Goal: Ask a question

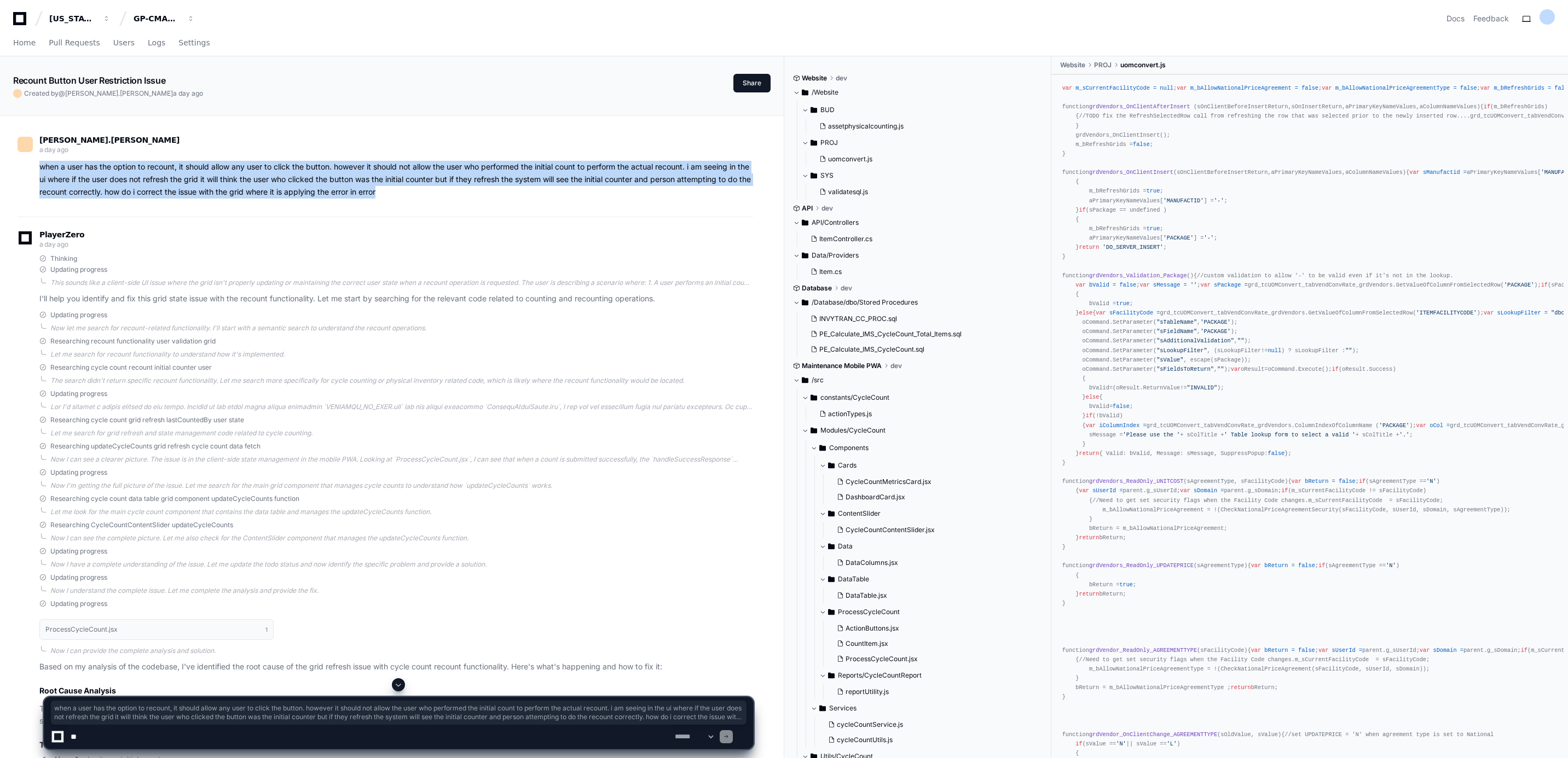
drag, startPoint x: 404, startPoint y: 194, endPoint x: 34, endPoint y: 162, distance: 371.4
click at [34, 162] on div "when a user has the option to recount, it should allow any user to click the bu…" at bounding box center [385, 180] width 736 height 37
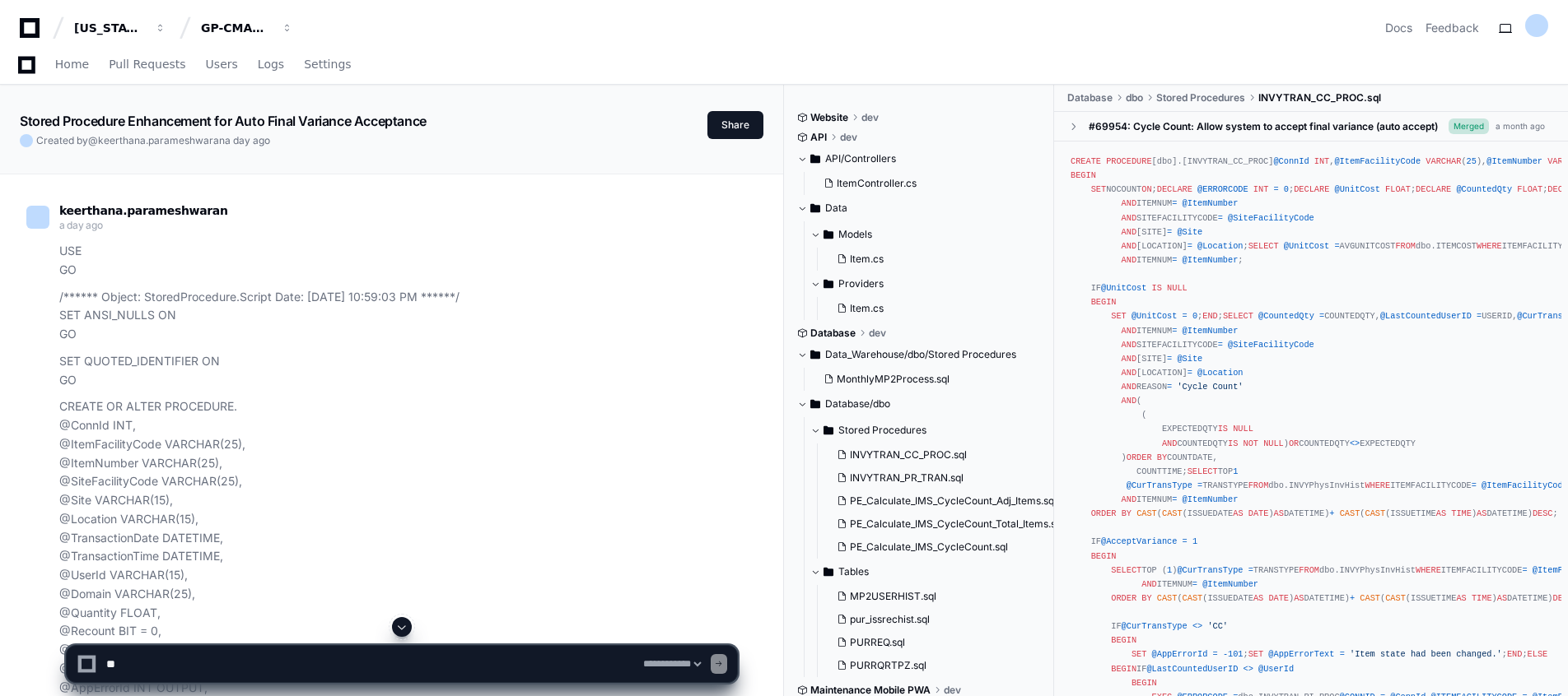
select select "*********"
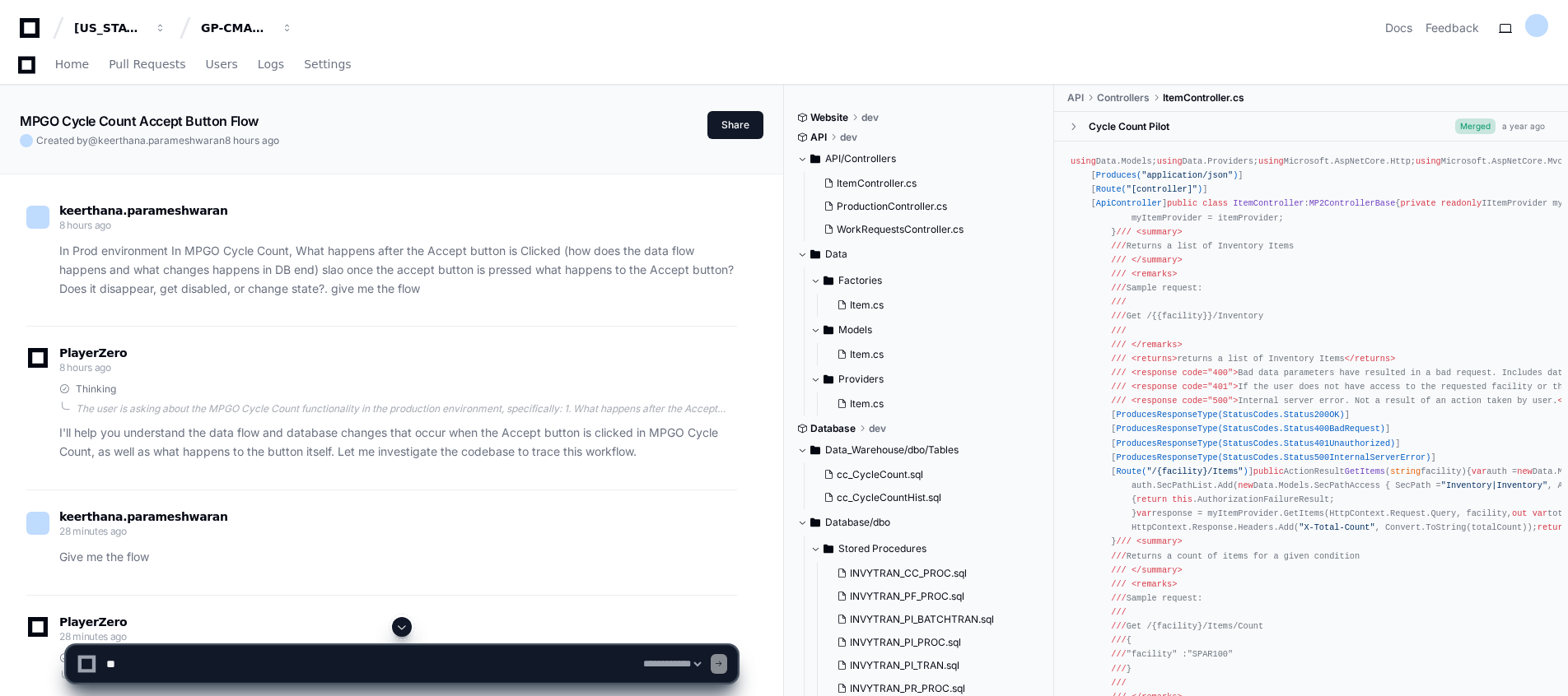
select select "*********"
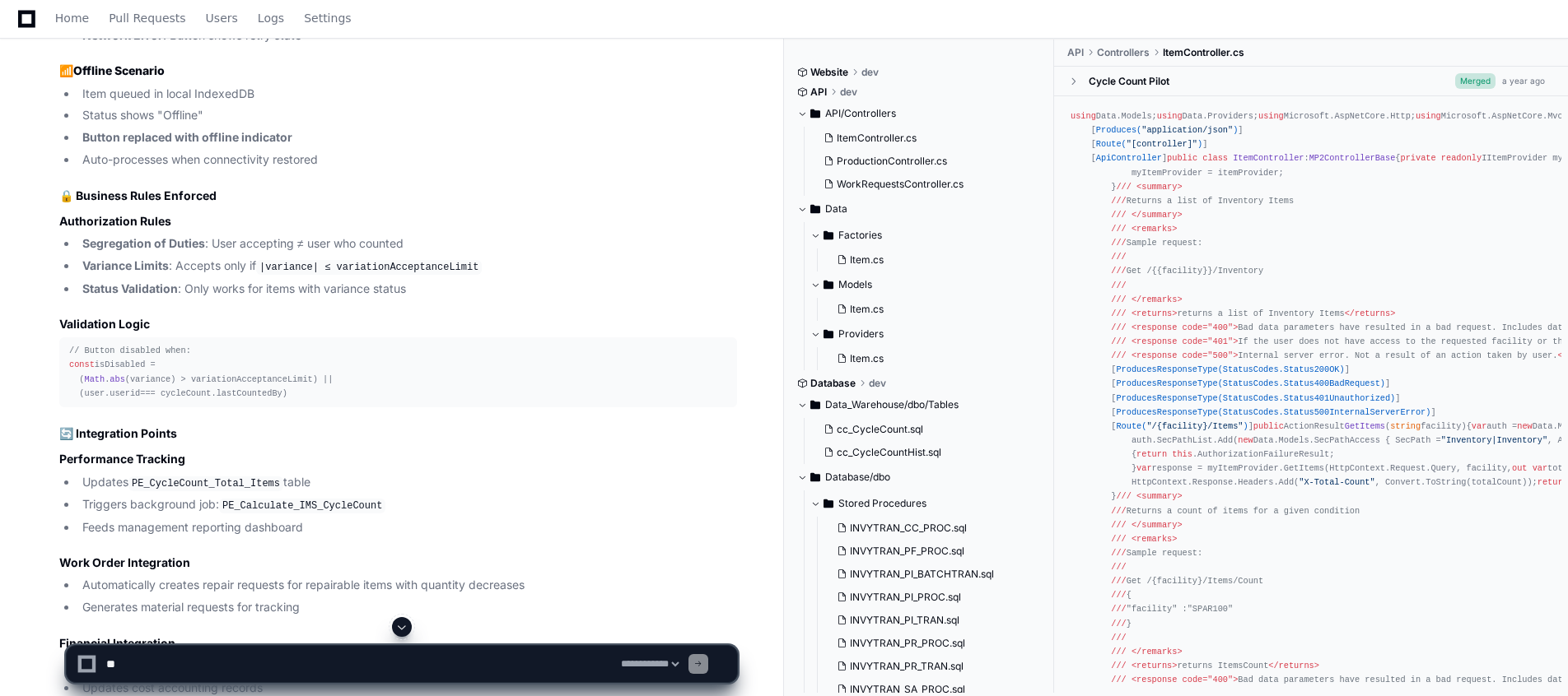
scroll to position [5066, 0]
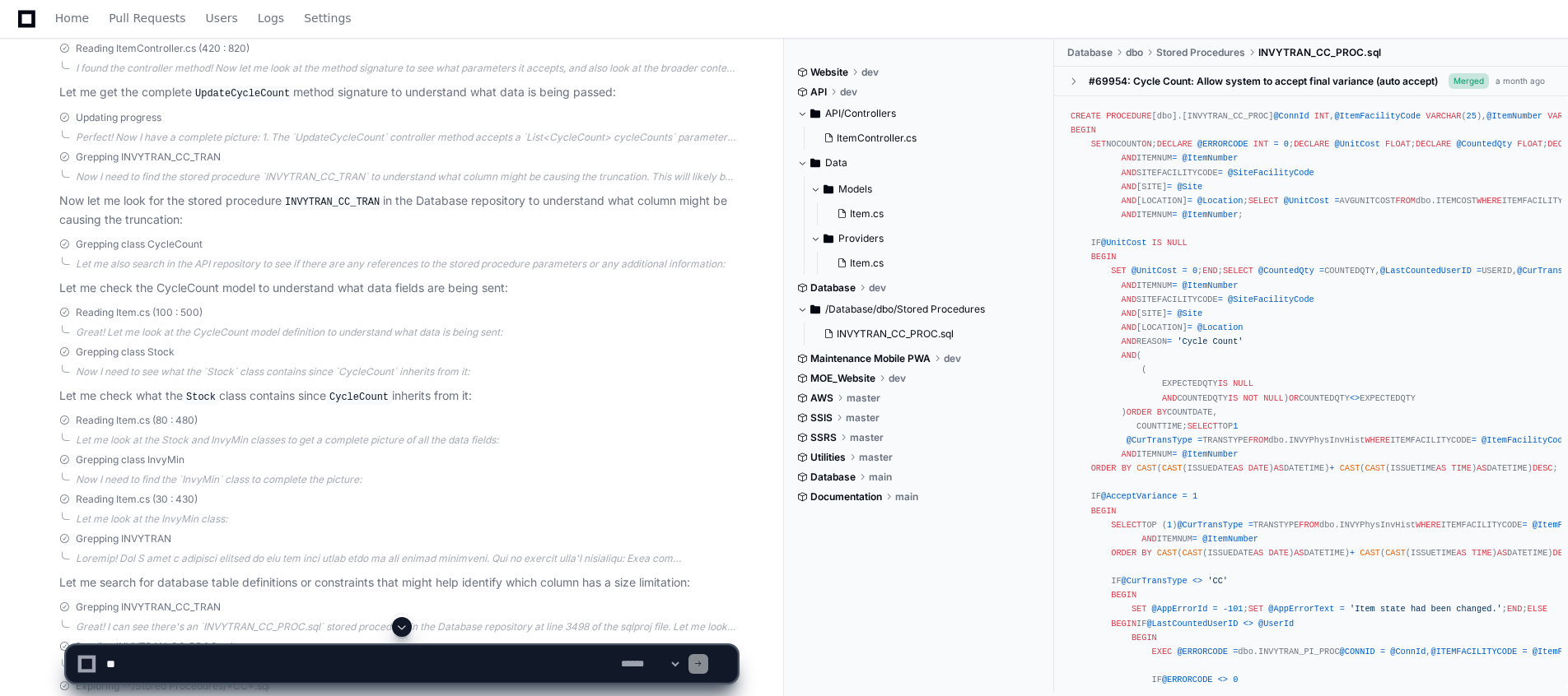
scroll to position [1617, 0]
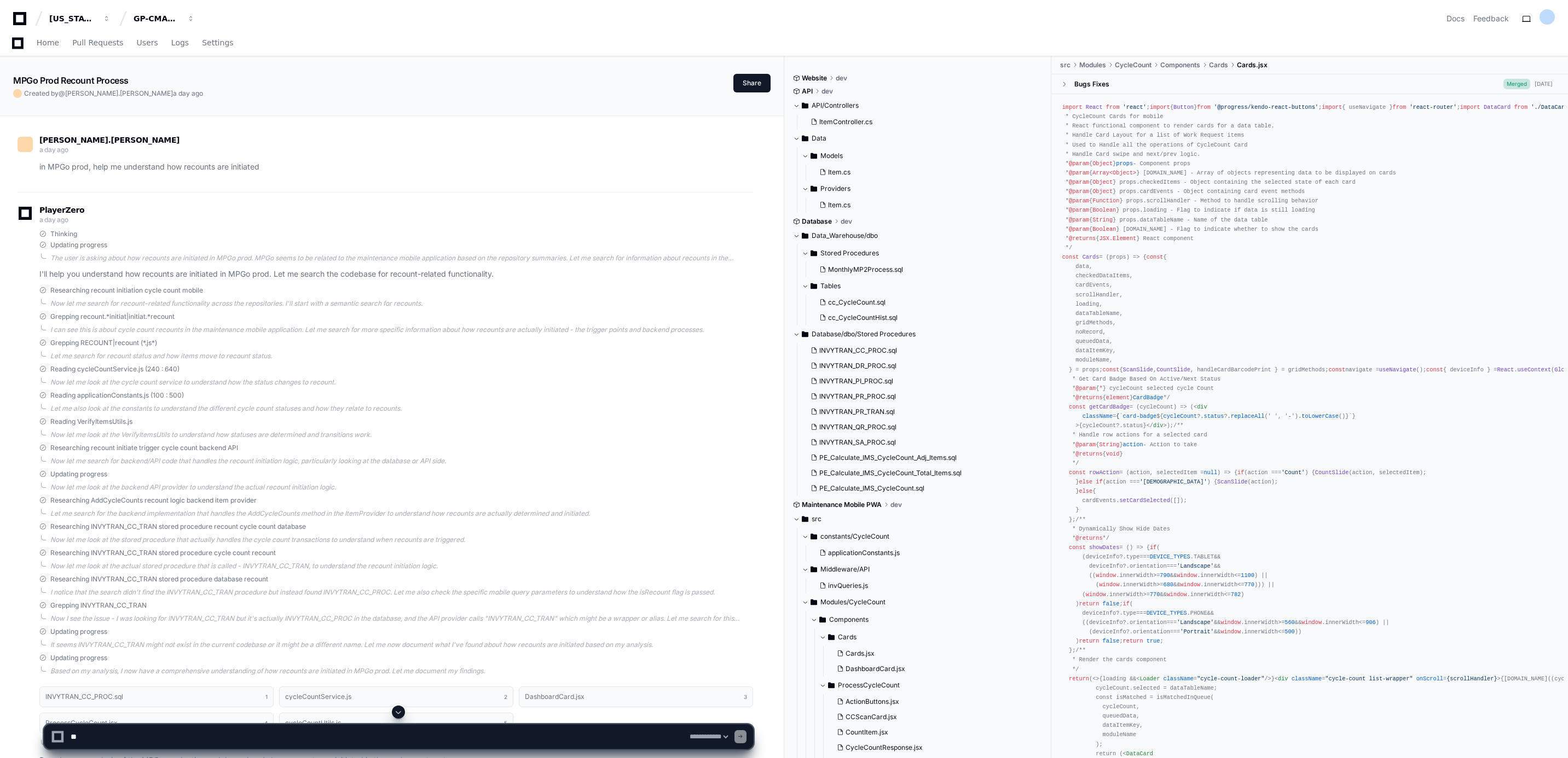
select select "*********"
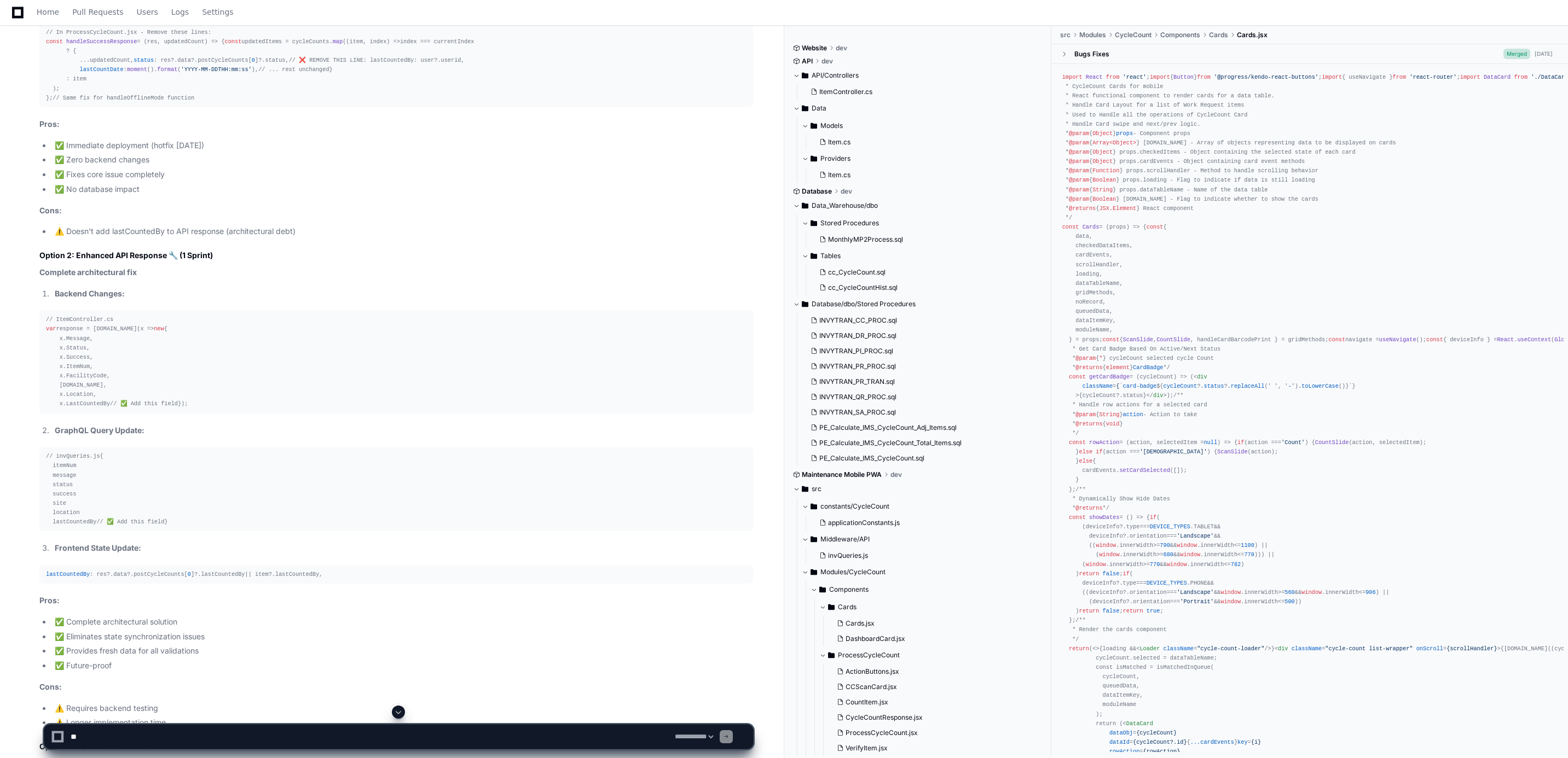
scroll to position [6013, 0]
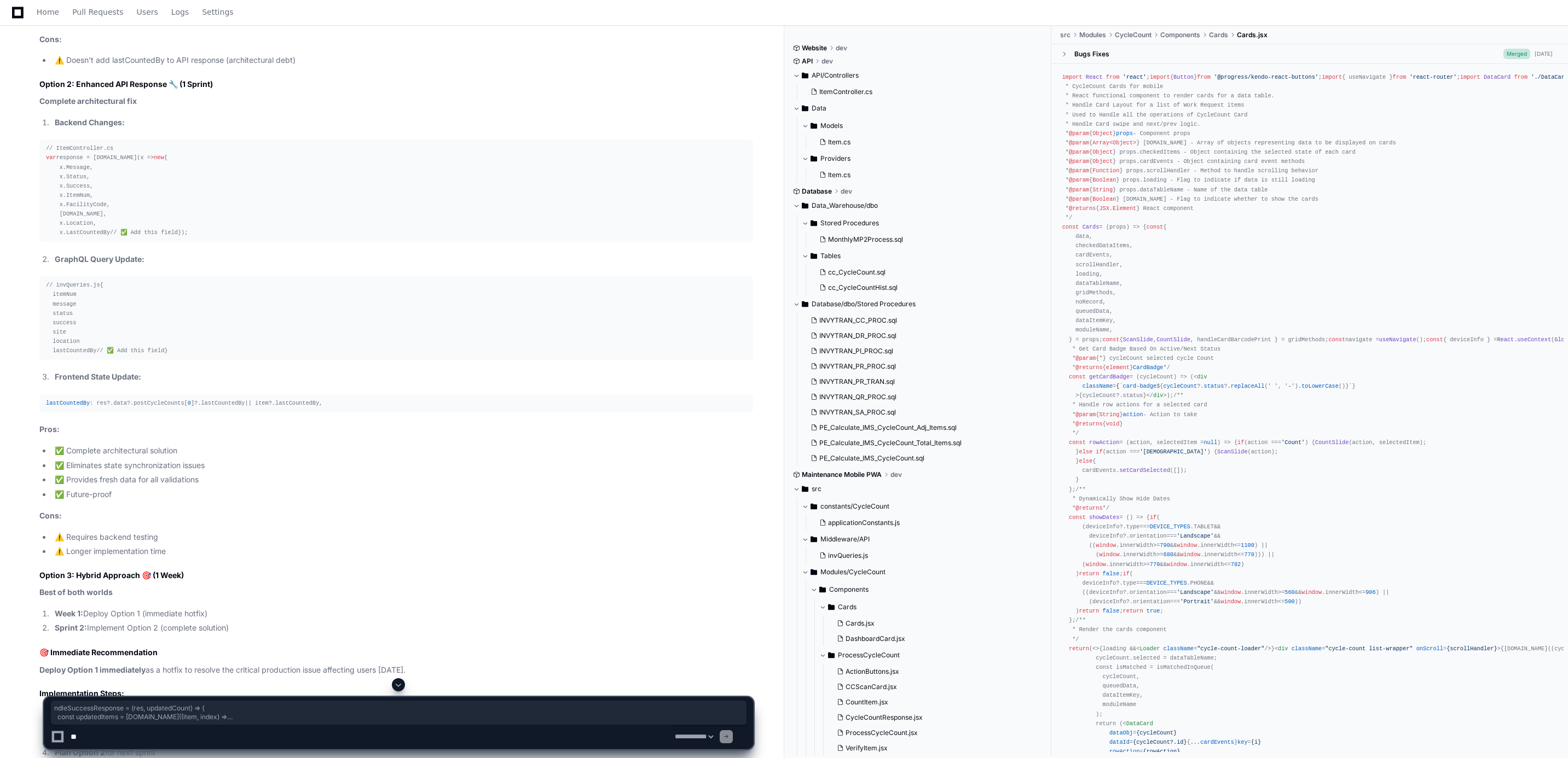
drag, startPoint x: 113, startPoint y: 278, endPoint x: 206, endPoint y: 317, distance: 100.8
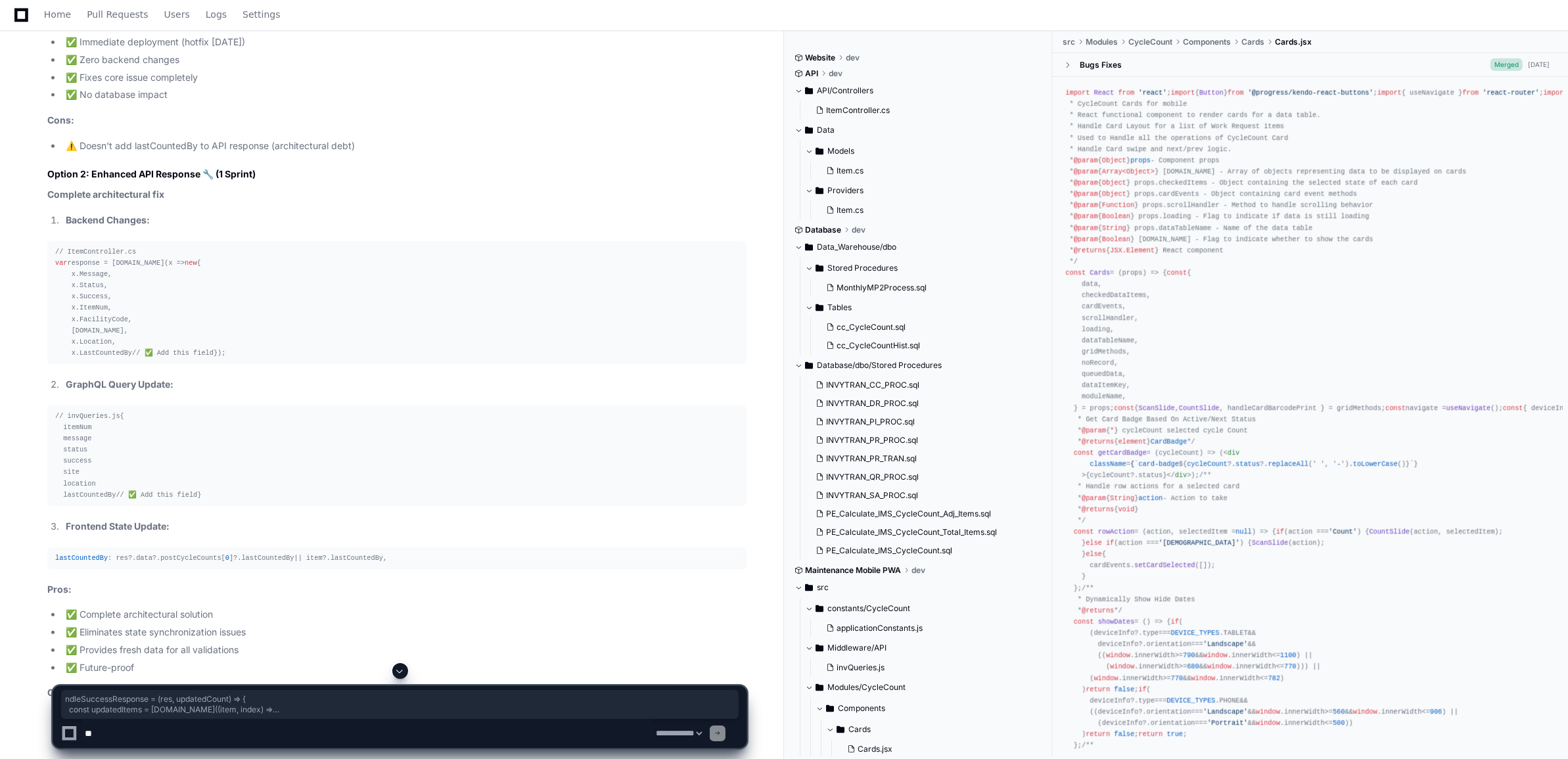
scroll to position [7374, 0]
click at [179, 736] on textarea at bounding box center [367, 733] width 571 height 29
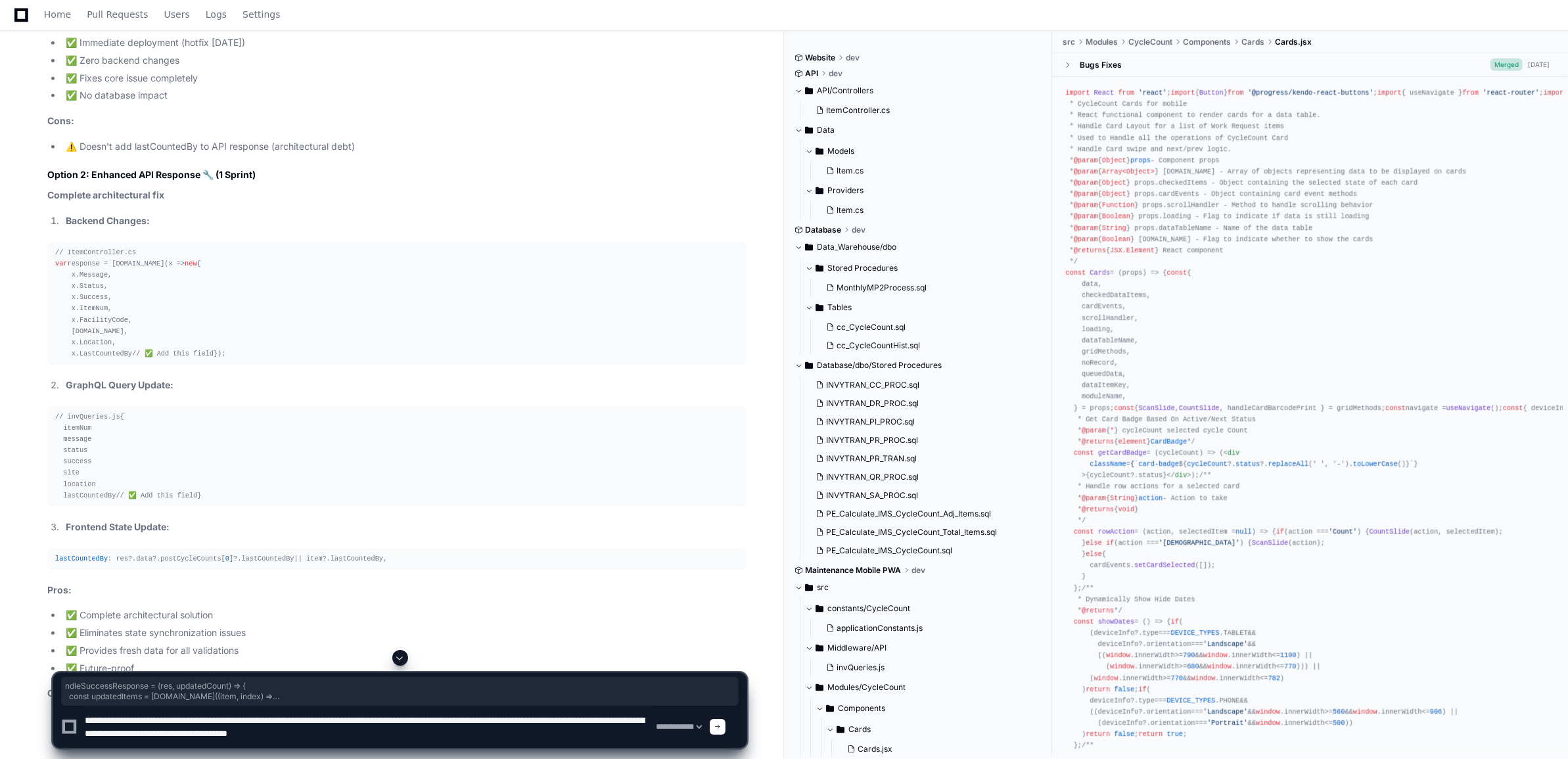
type textarea "**********"
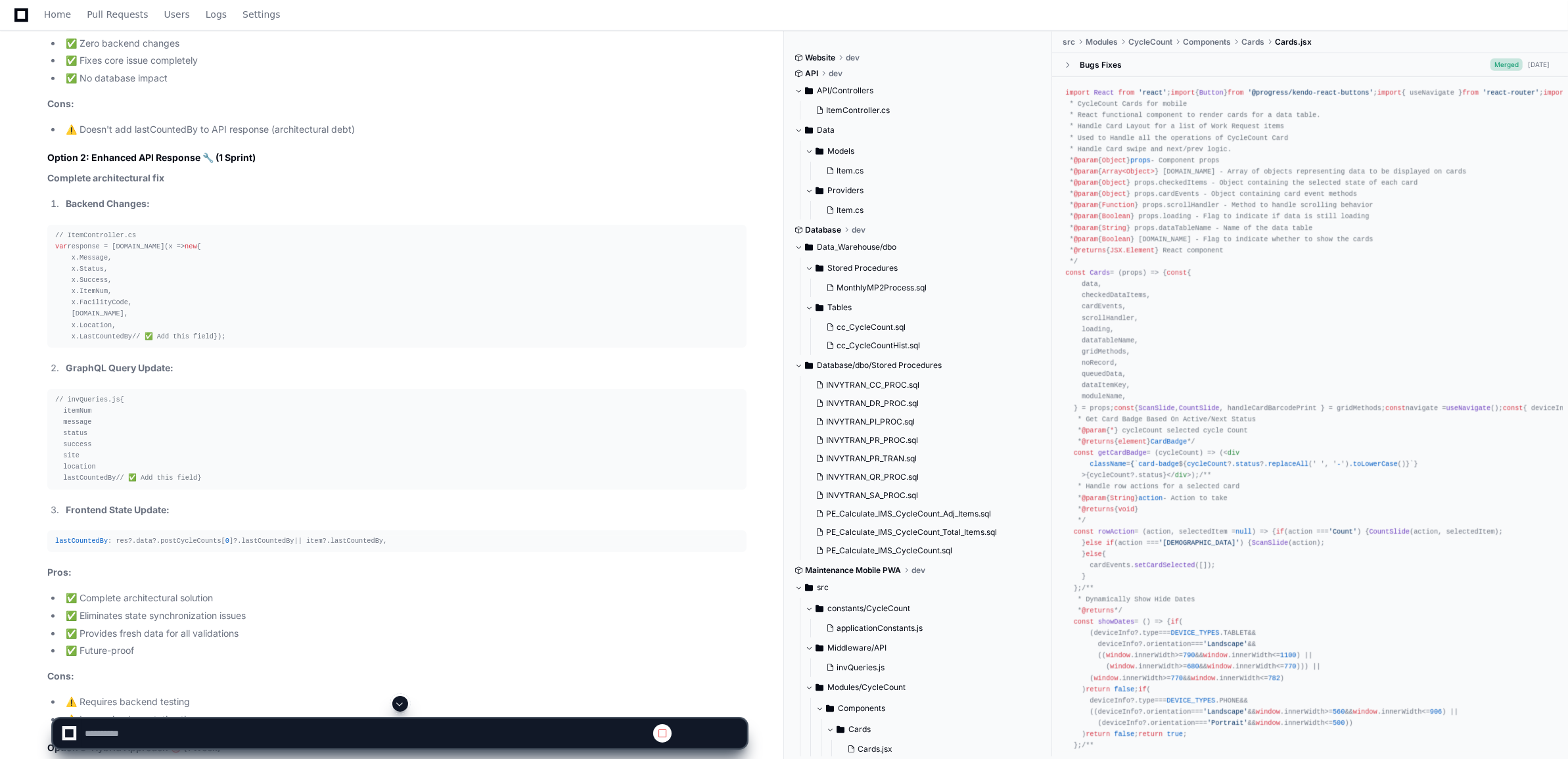
scroll to position [7393, 0]
click at [402, 701] on span at bounding box center [400, 703] width 10 height 10
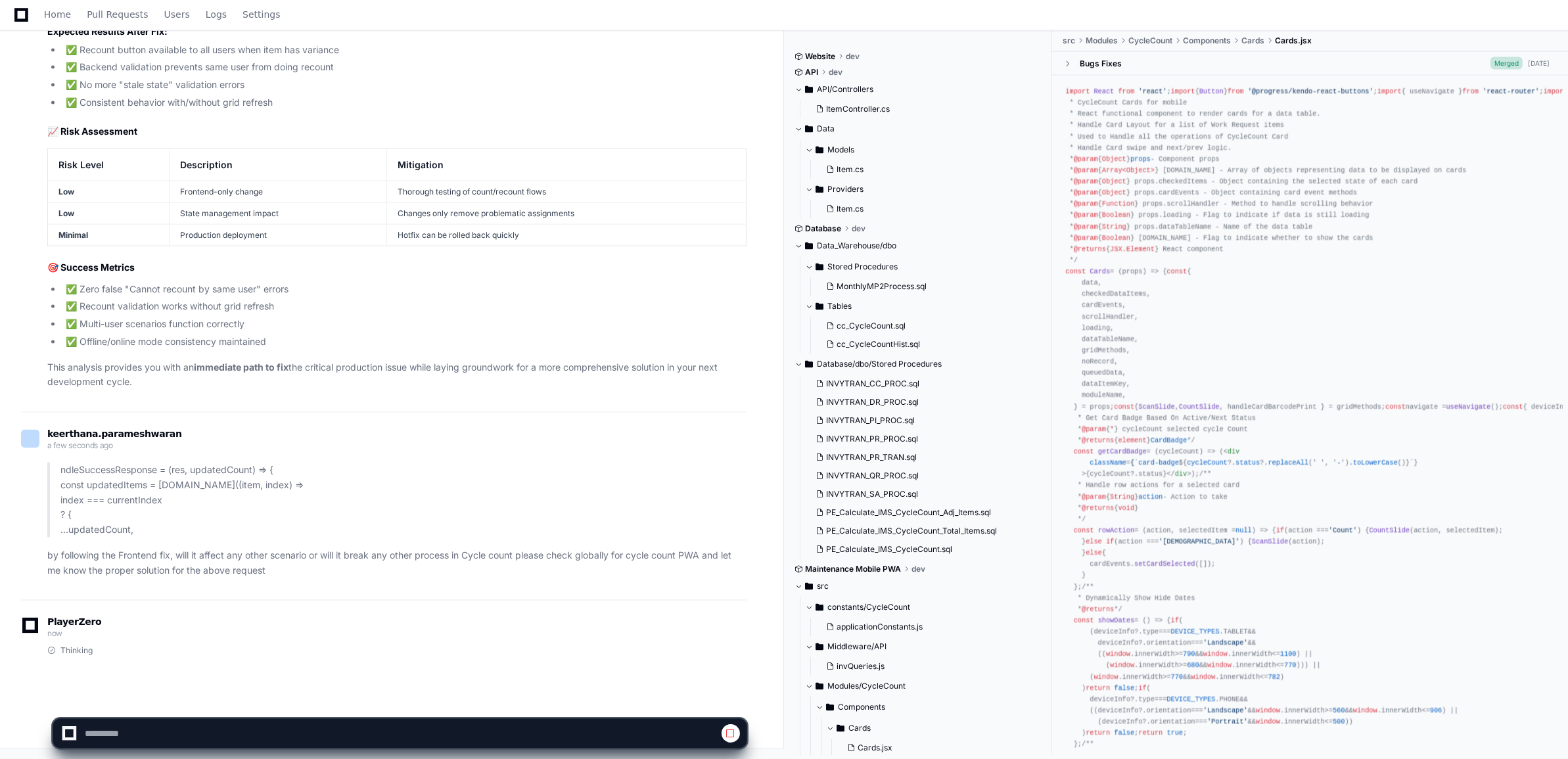
scroll to position [0, 0]
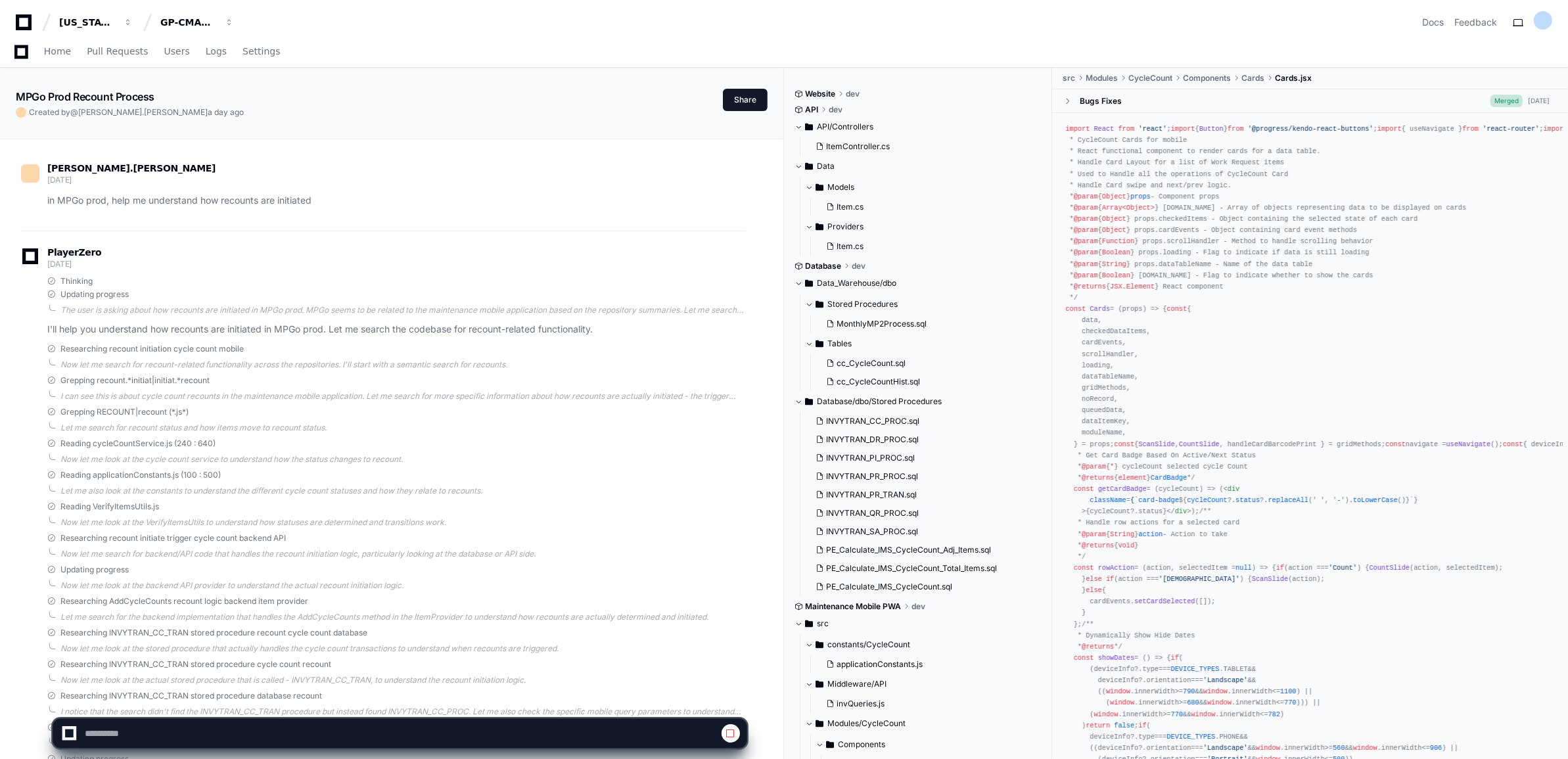
select select "*********"
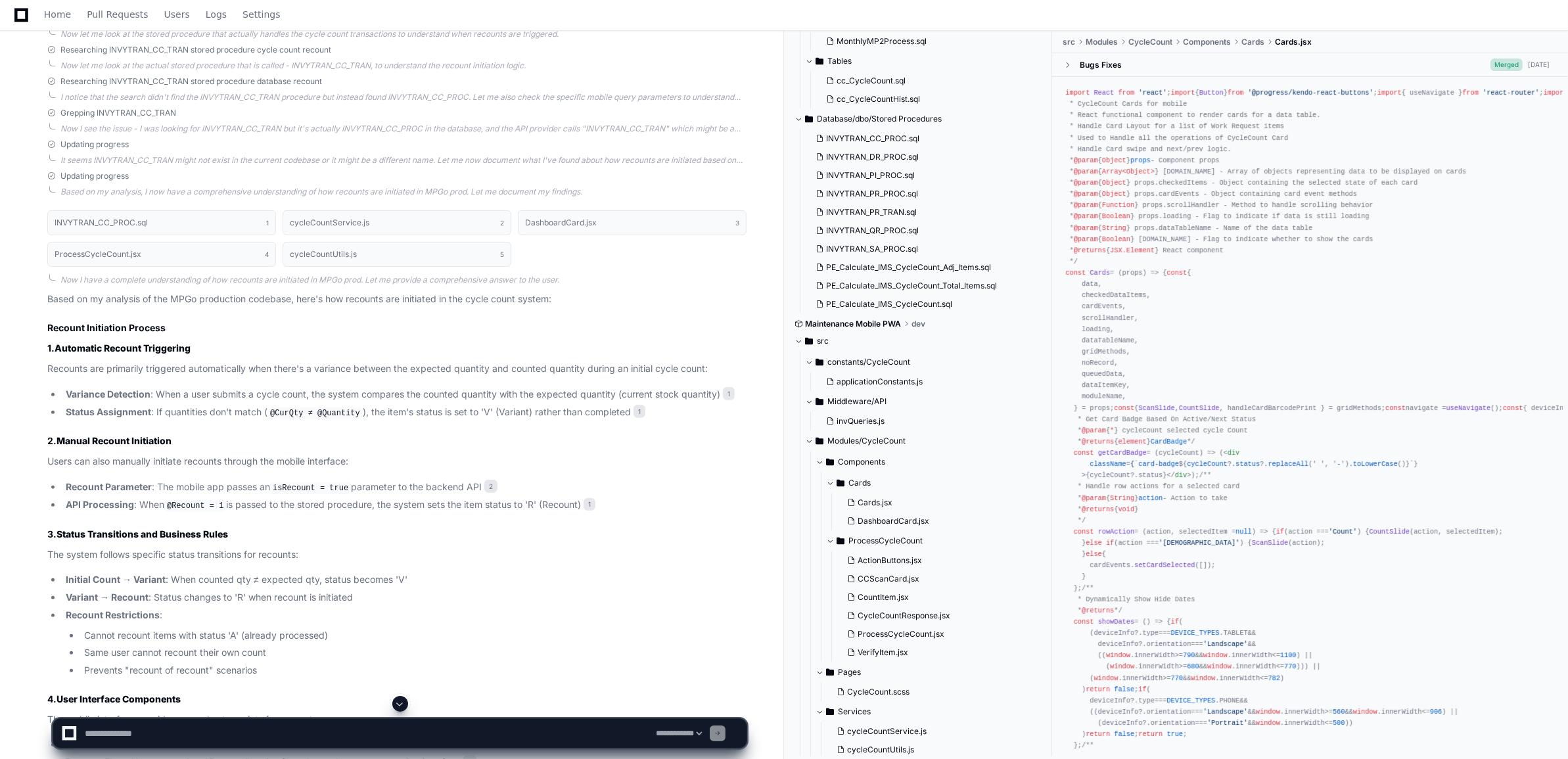
scroll to position [657, 0]
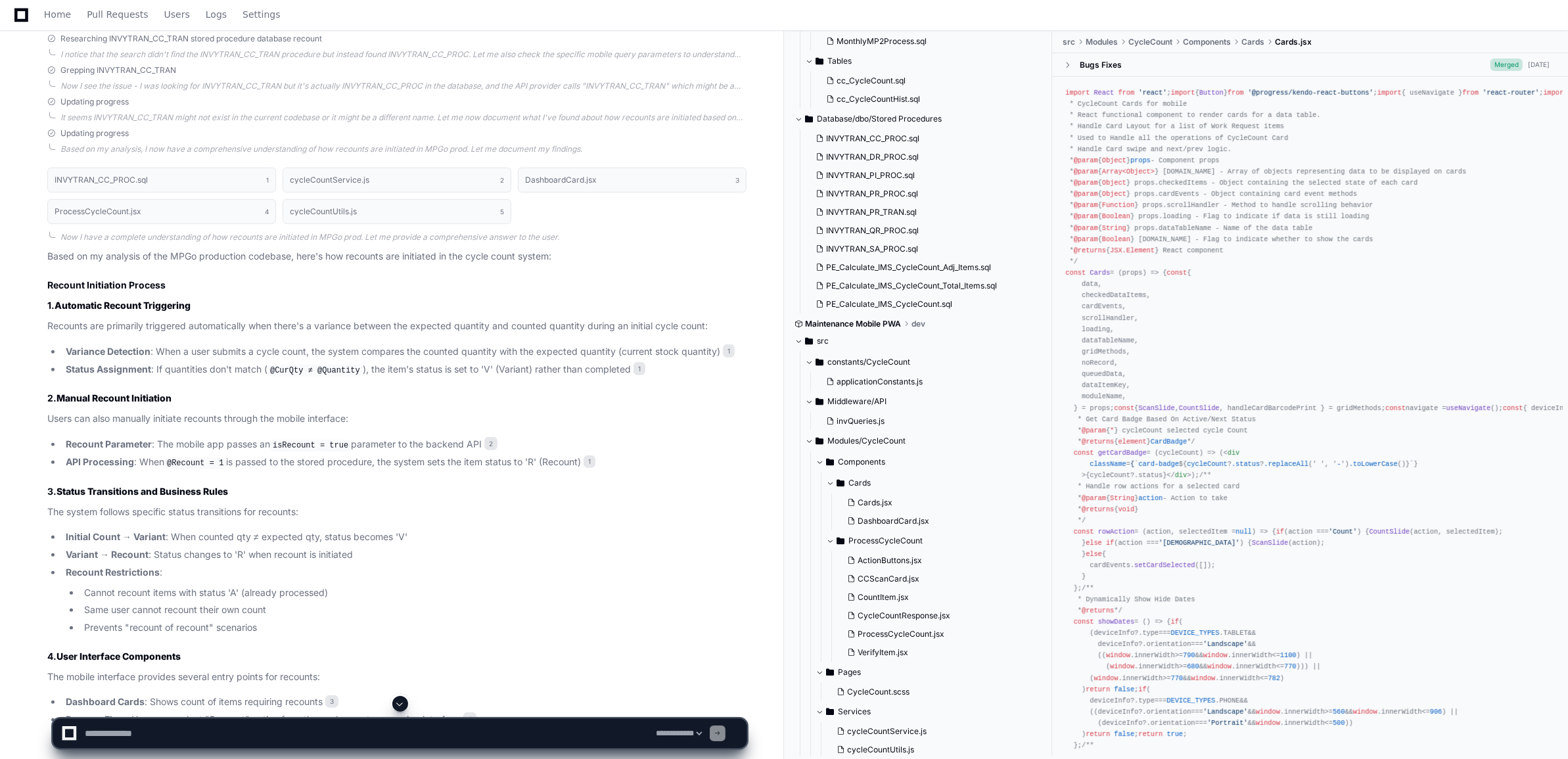
click at [402, 702] on span at bounding box center [400, 703] width 10 height 10
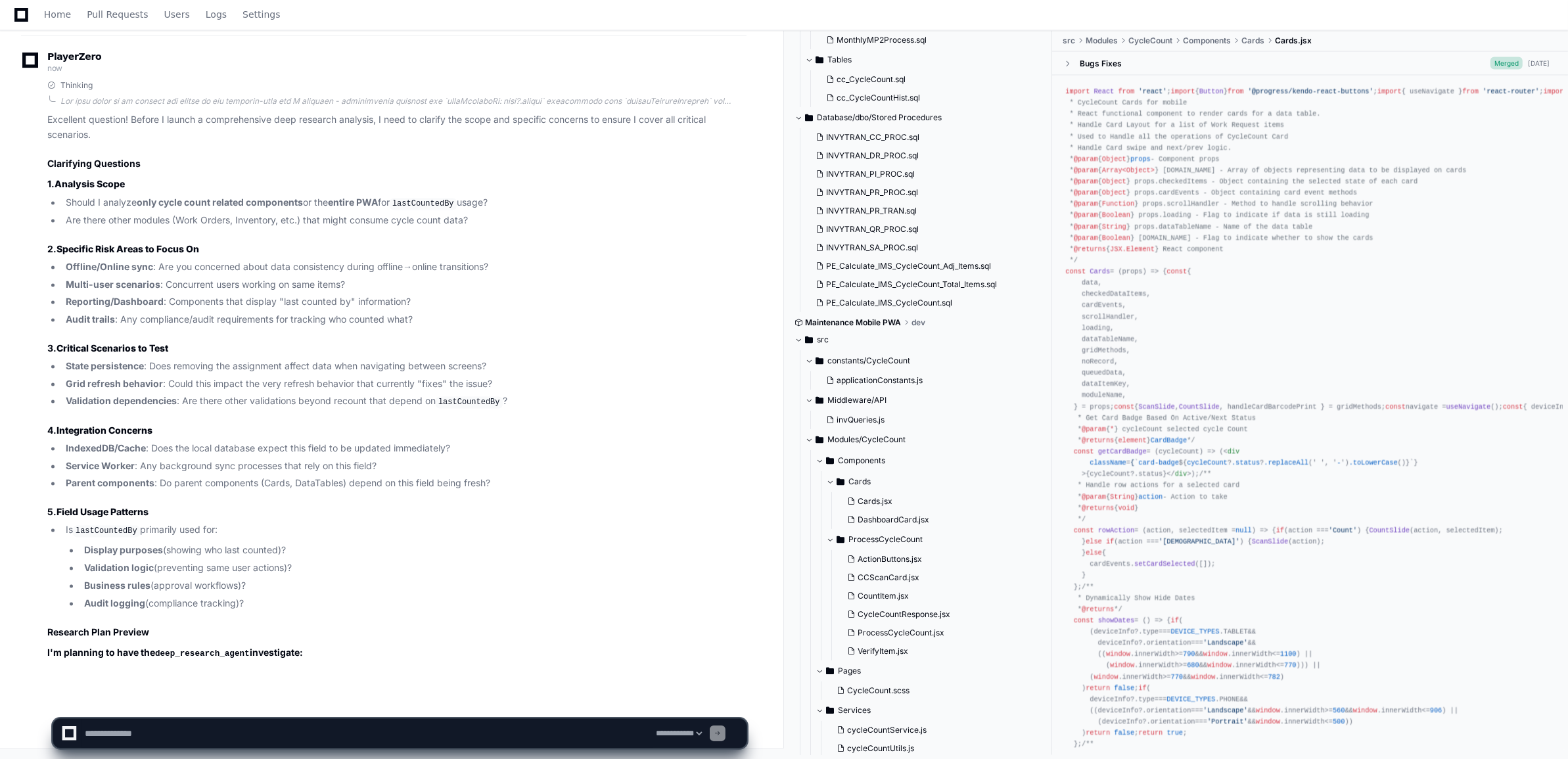
scroll to position [10259, 0]
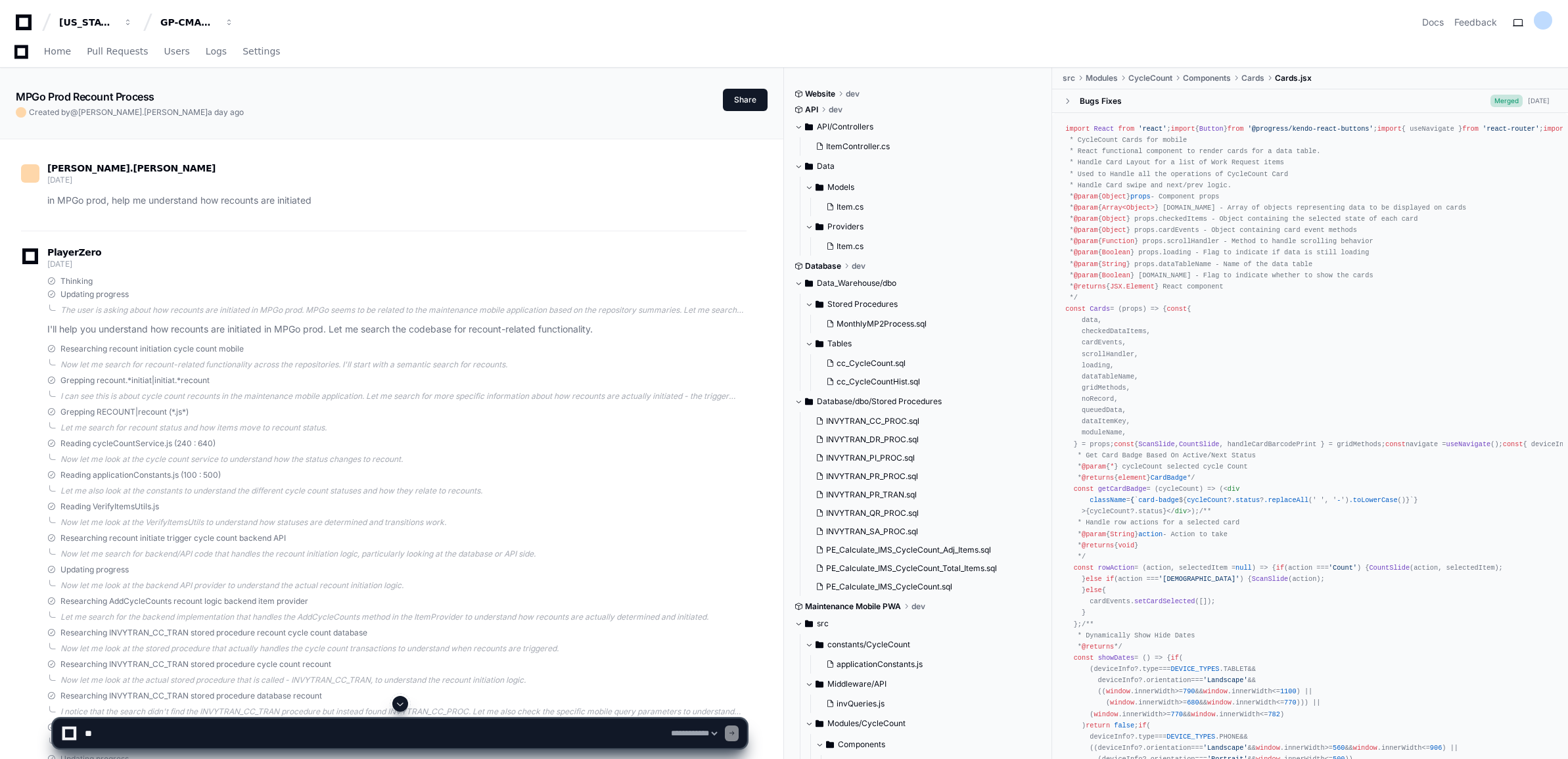
select select "*********"
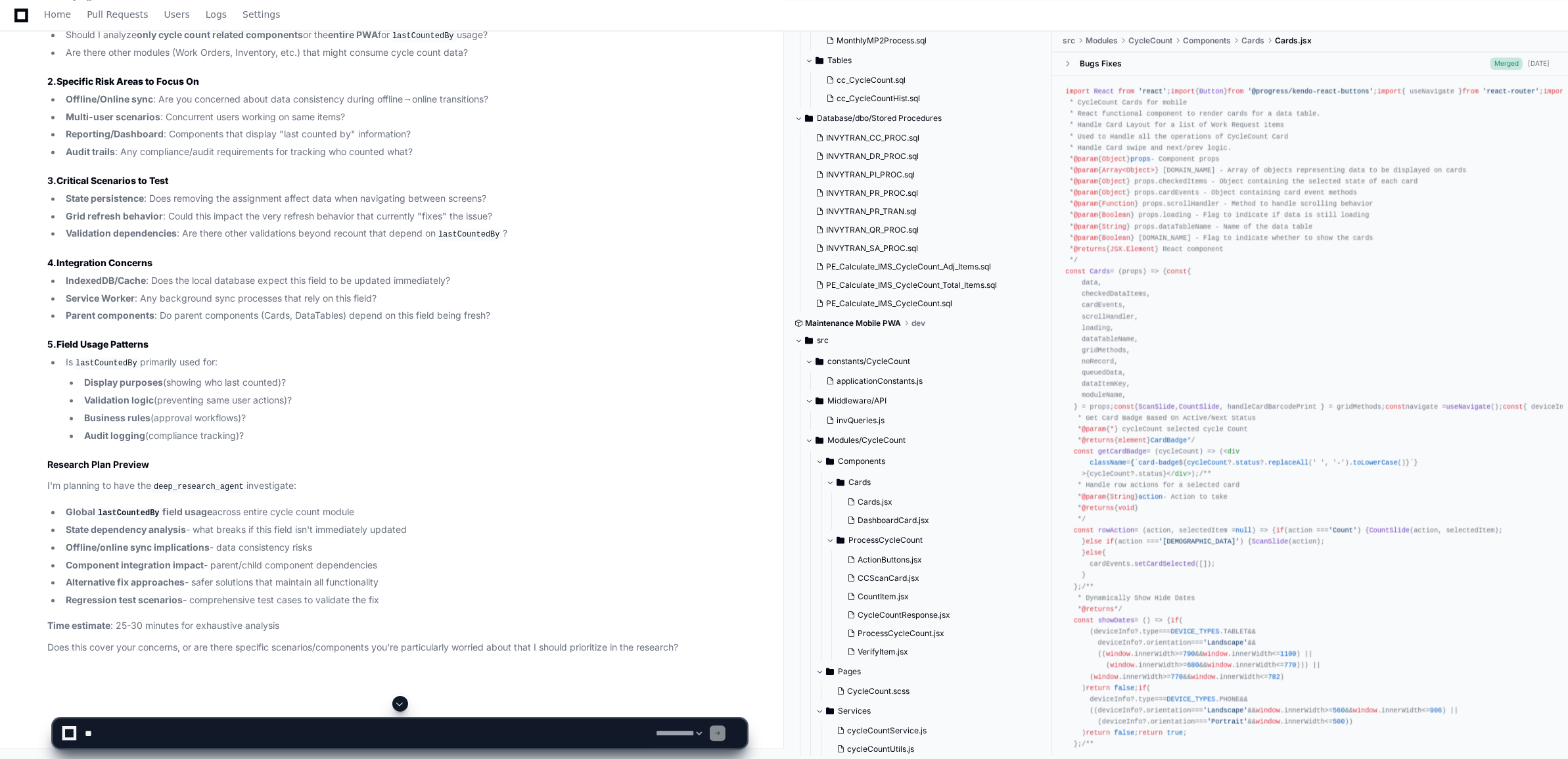
scroll to position [10179, 0]
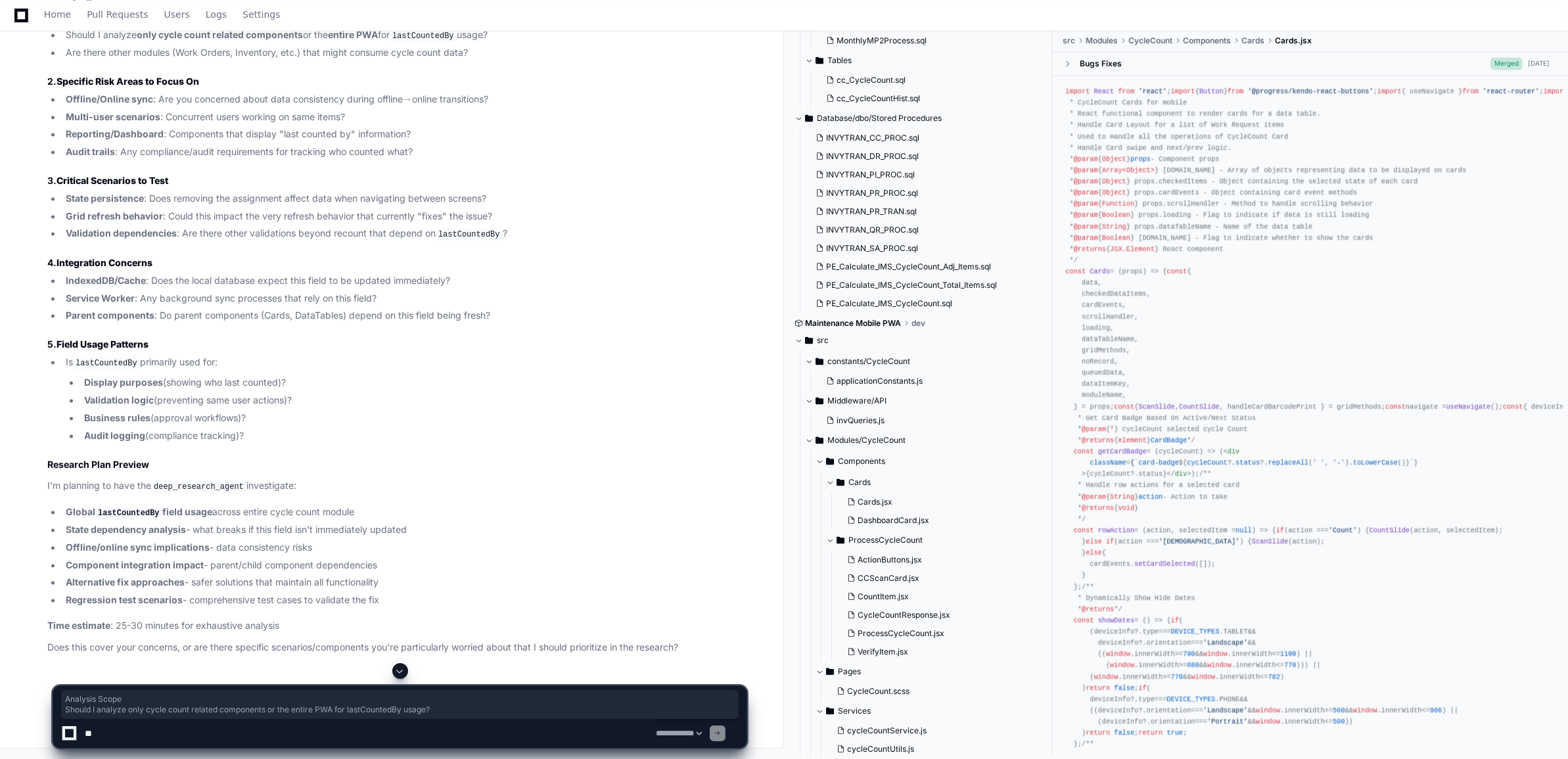
drag, startPoint x: 57, startPoint y: 266, endPoint x: 517, endPoint y: 273, distance: 460.1
click at [517, 273] on article "Excellent question! Before I launch a comprehensive deep research analysis, I n…" at bounding box center [396, 300] width 699 height 710
click at [235, 739] on textarea at bounding box center [367, 733] width 571 height 29
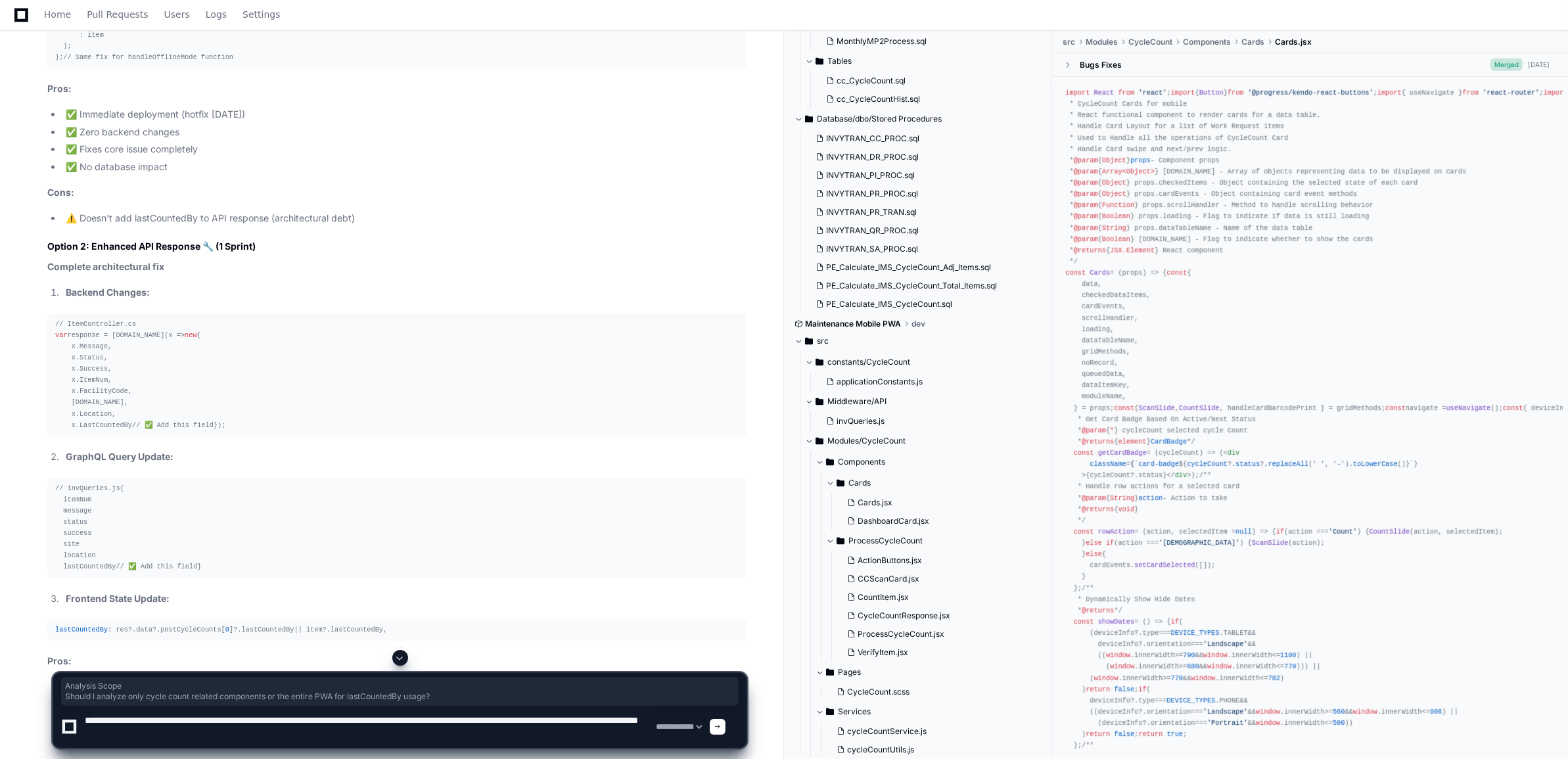
scroll to position [7387, 0]
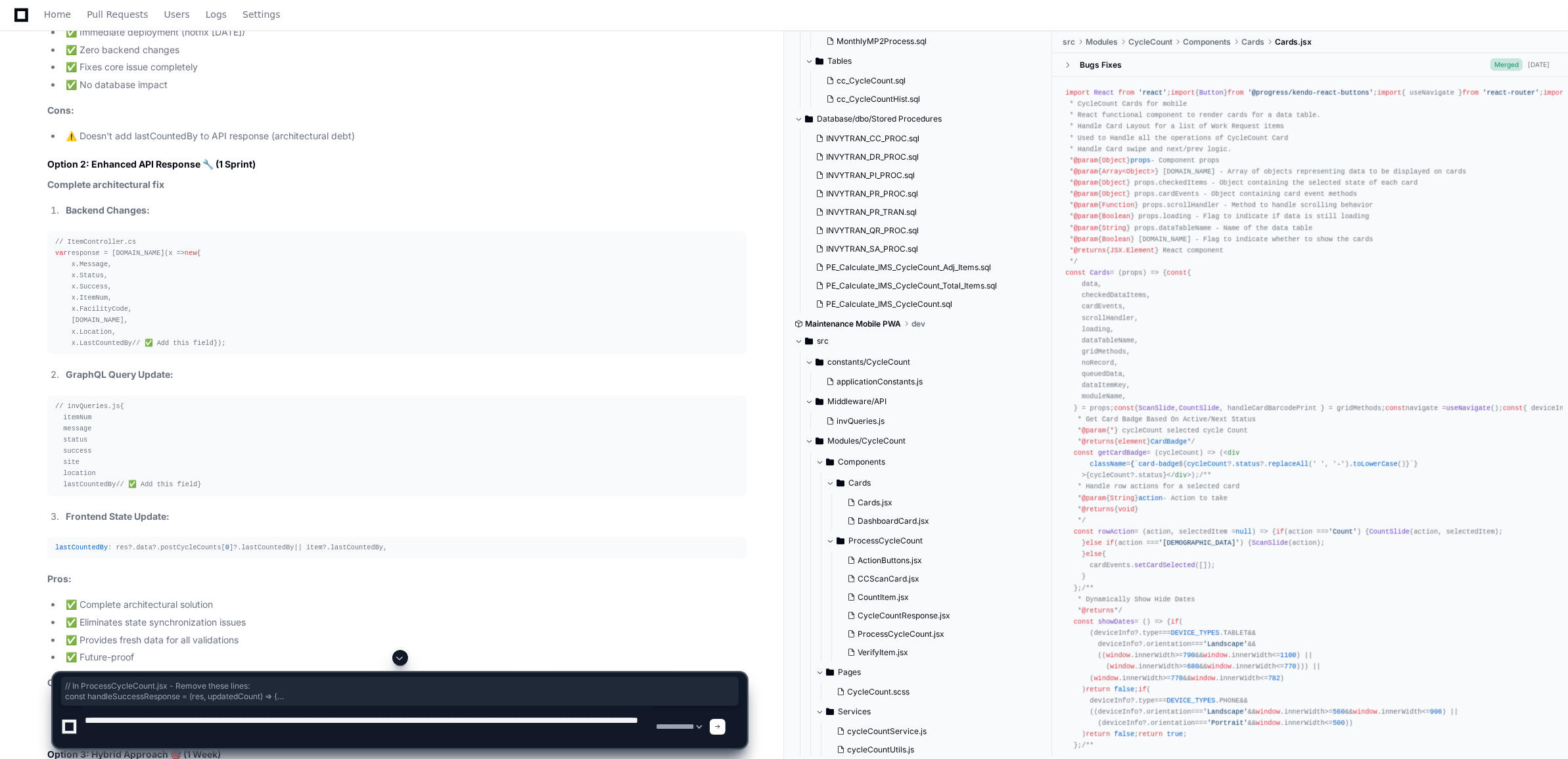
drag, startPoint x: 217, startPoint y: 559, endPoint x: 53, endPoint y: 391, distance: 234.8
click at [274, 733] on textarea at bounding box center [367, 726] width 571 height 42
type textarea "**********"
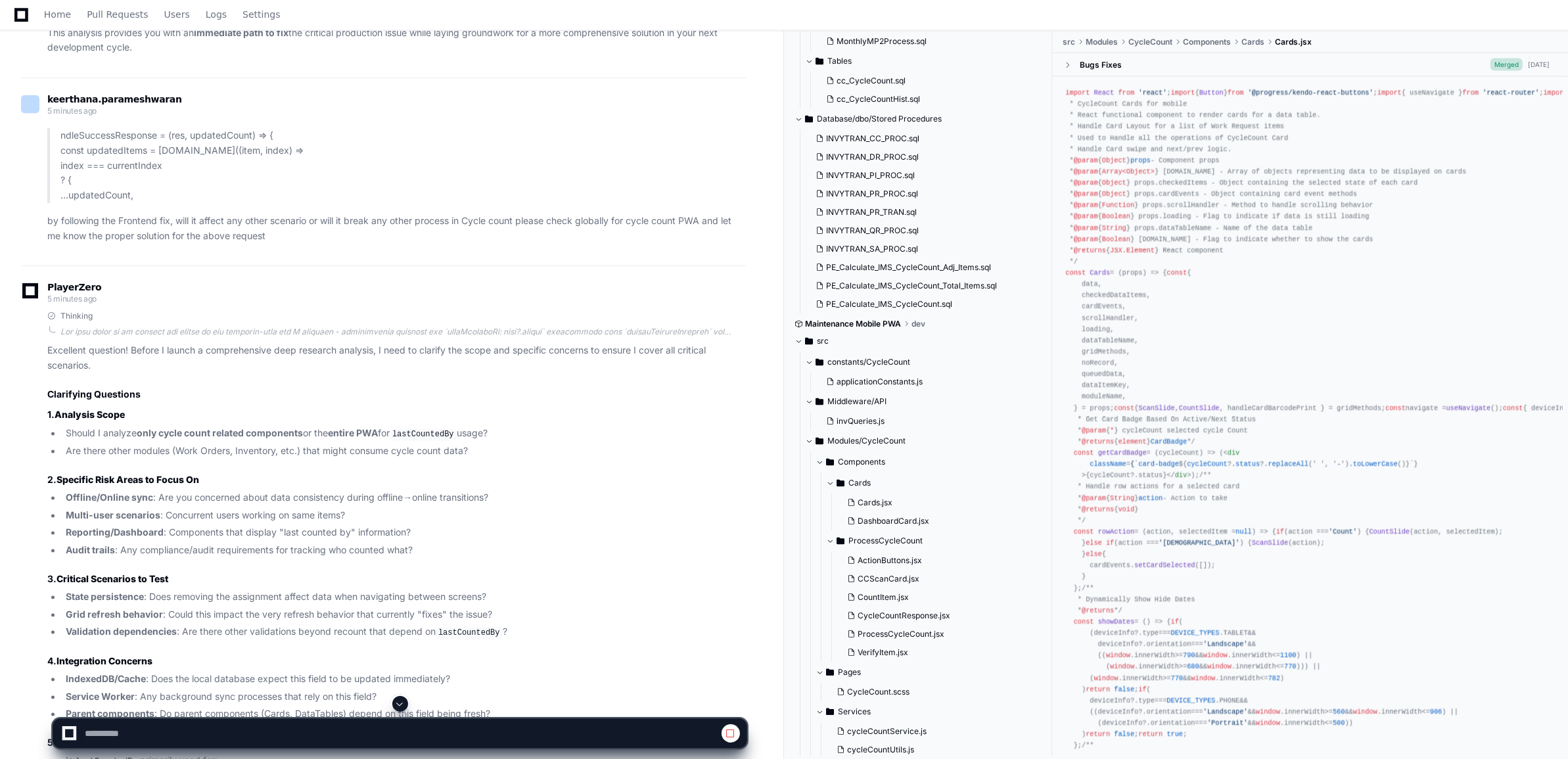
scroll to position [9111, 0]
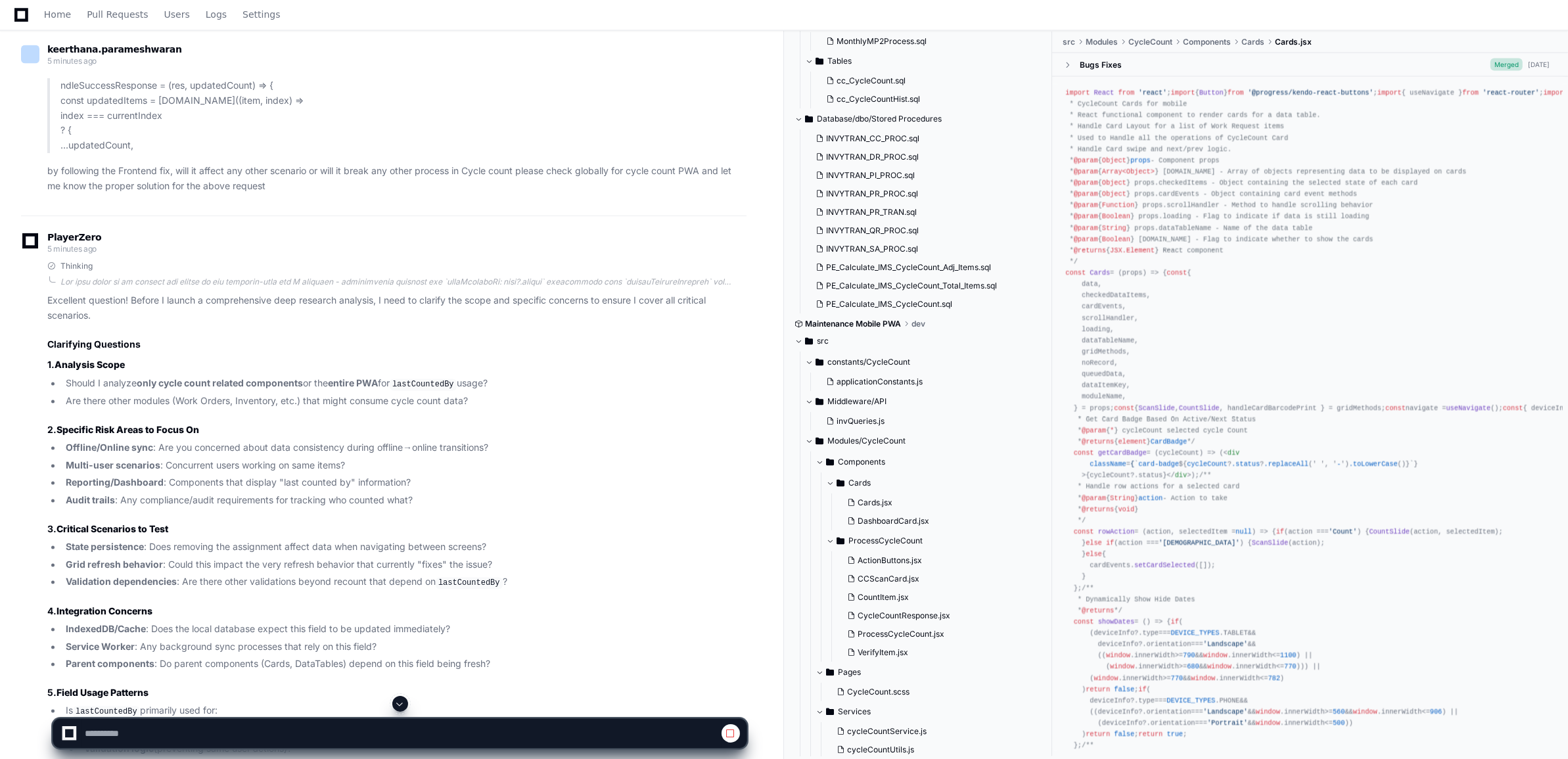
click at [398, 705] on span at bounding box center [400, 703] width 10 height 10
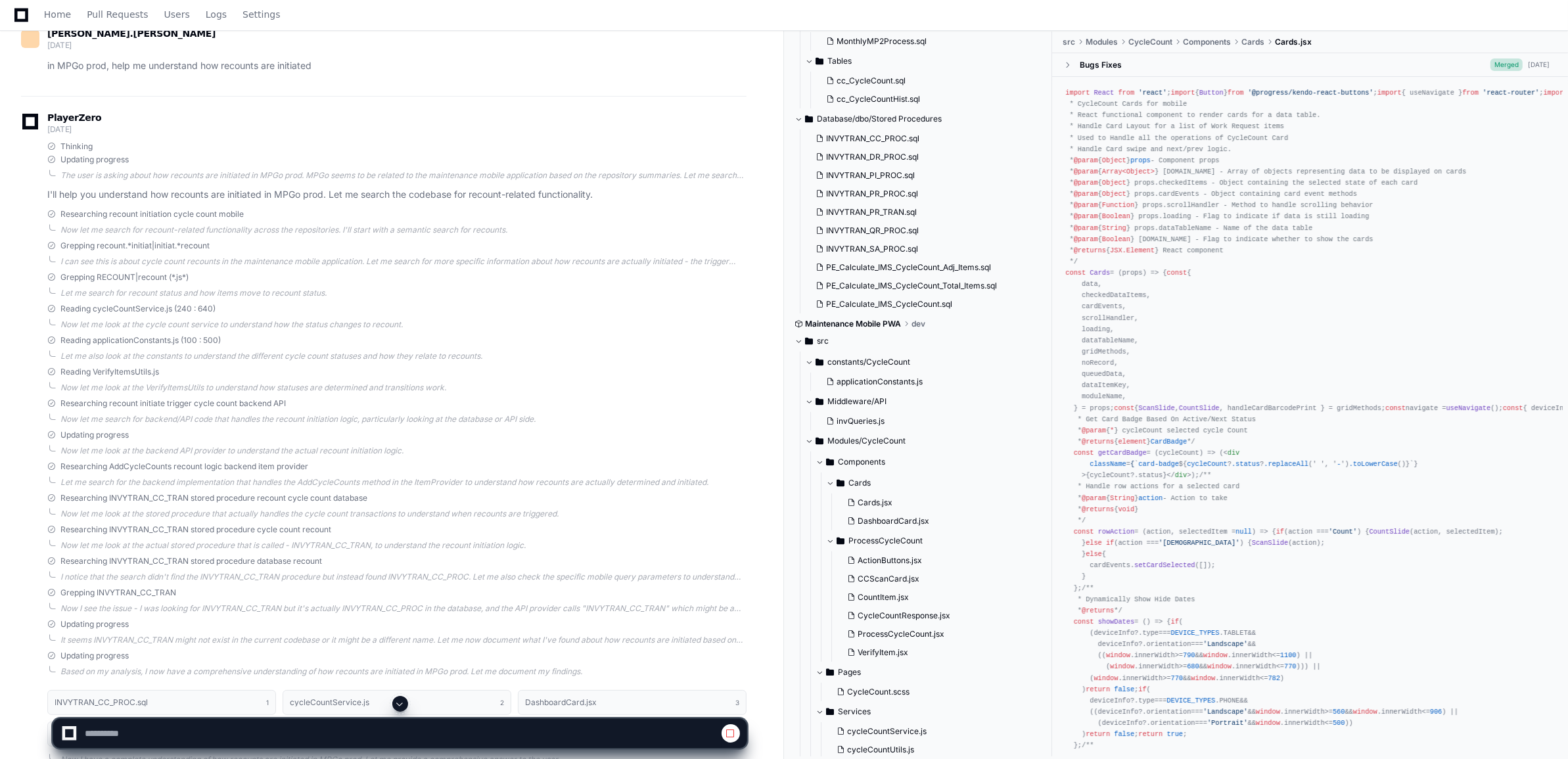
scroll to position [329, 0]
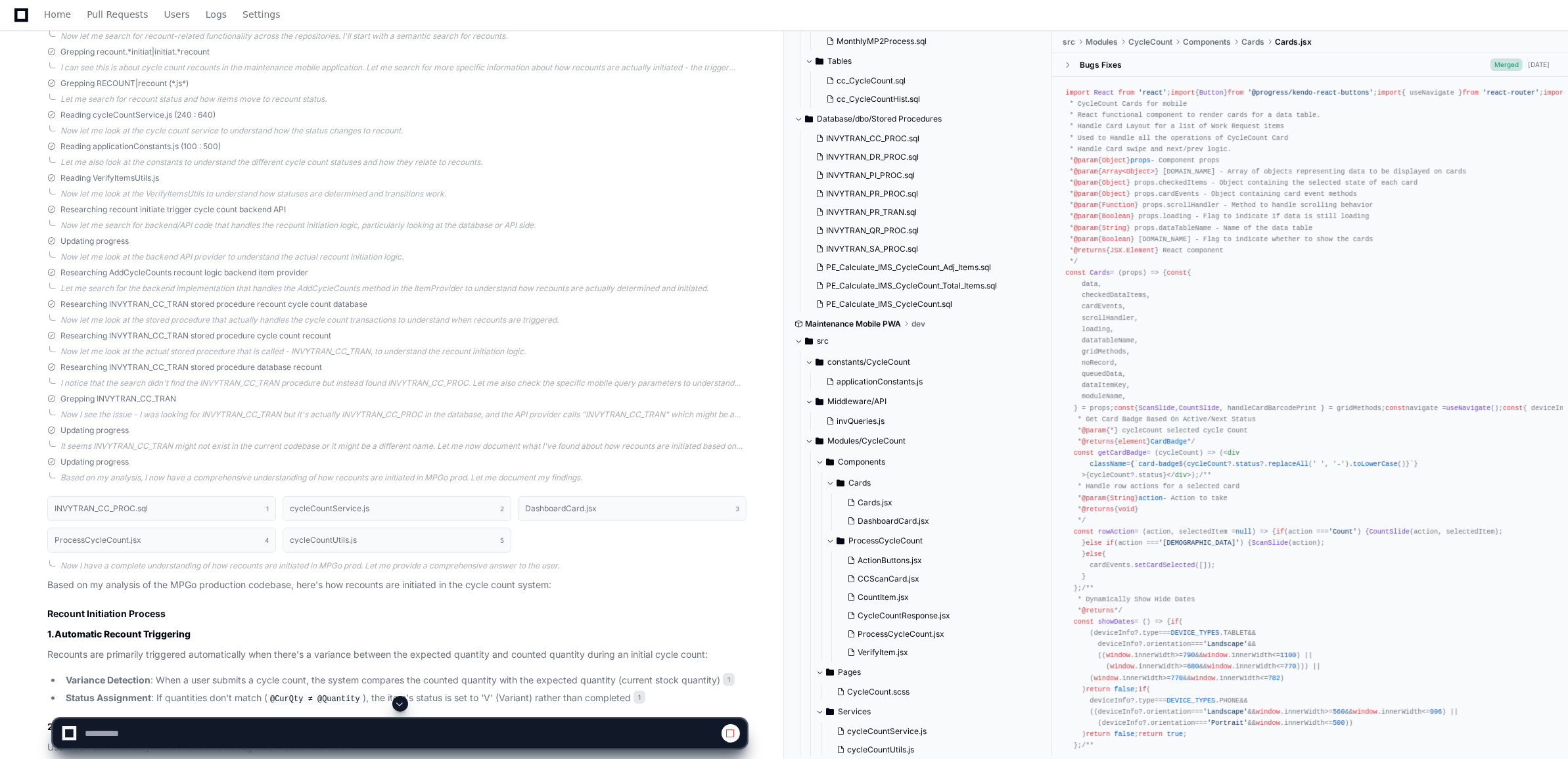
click at [401, 706] on span at bounding box center [400, 703] width 10 height 10
click at [397, 703] on span at bounding box center [400, 703] width 10 height 10
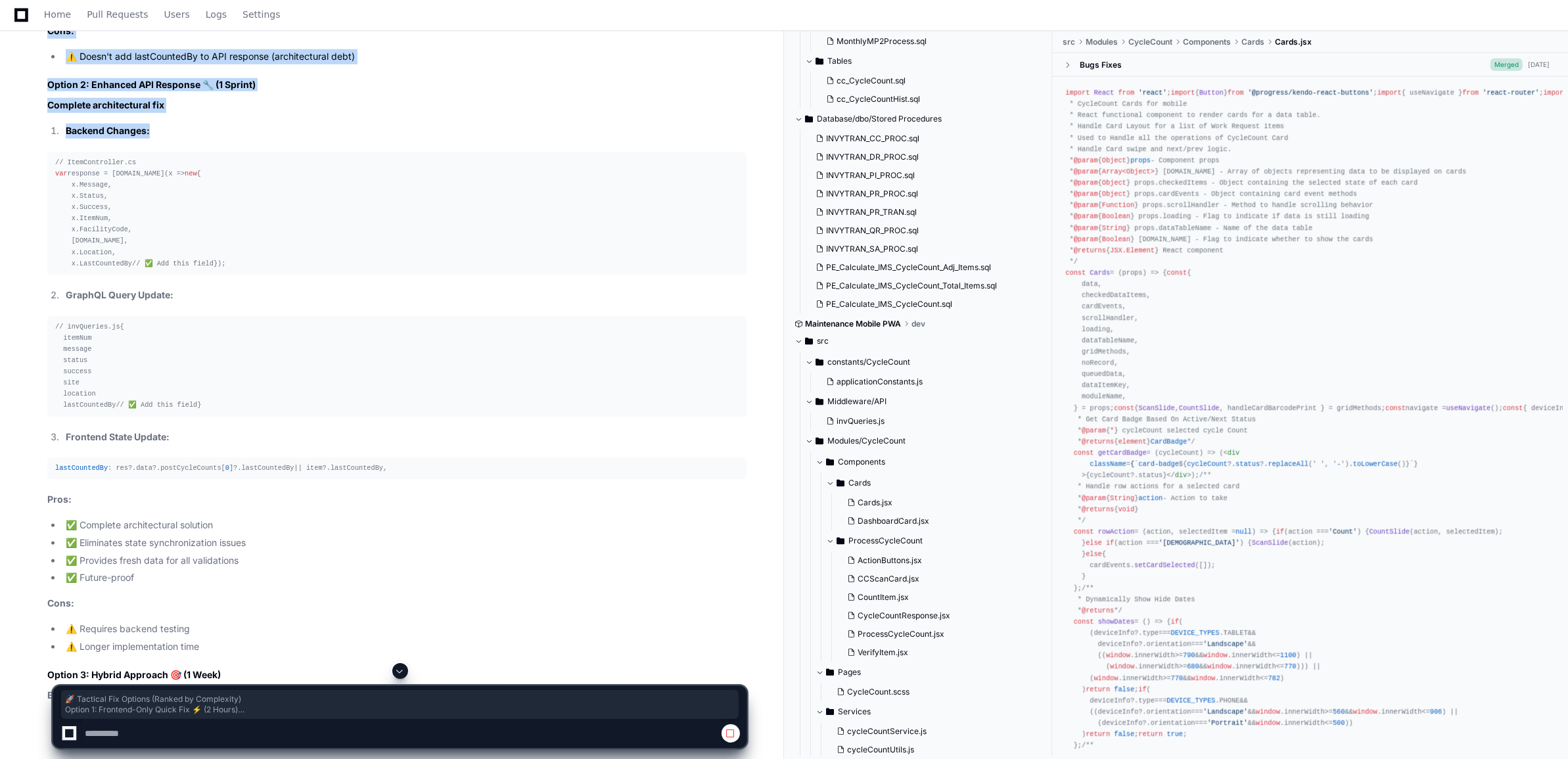
scroll to position [7585, 0]
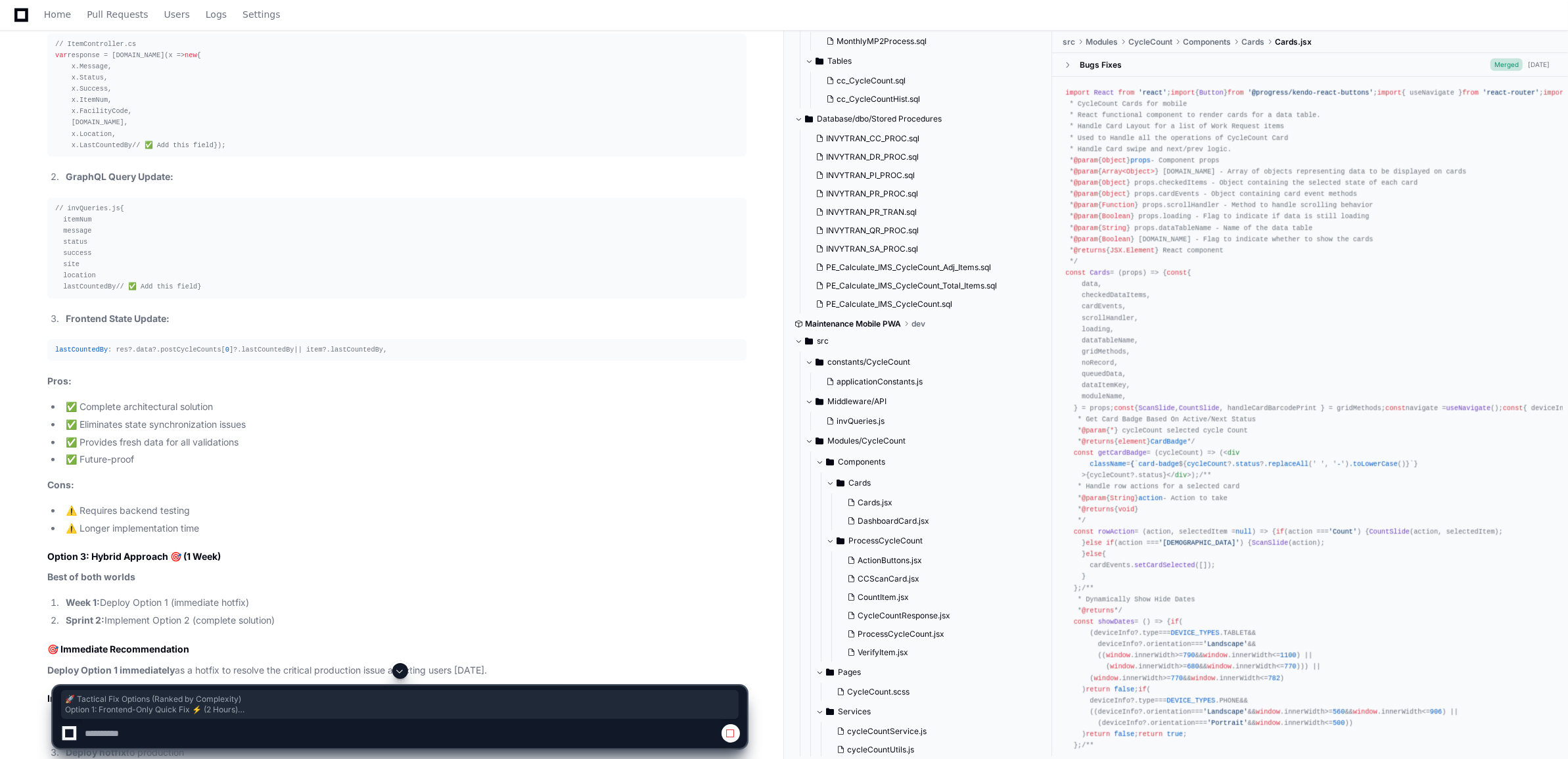
drag, startPoint x: 48, startPoint y: 279, endPoint x: 242, endPoint y: 359, distance: 209.8
click at [242, 359] on article "MPGo Cycle Count Recount Validation Flow Analysis Executive Summary The deep re…" at bounding box center [396, 103] width 699 height 2858
click at [400, 674] on span at bounding box center [400, 670] width 10 height 10
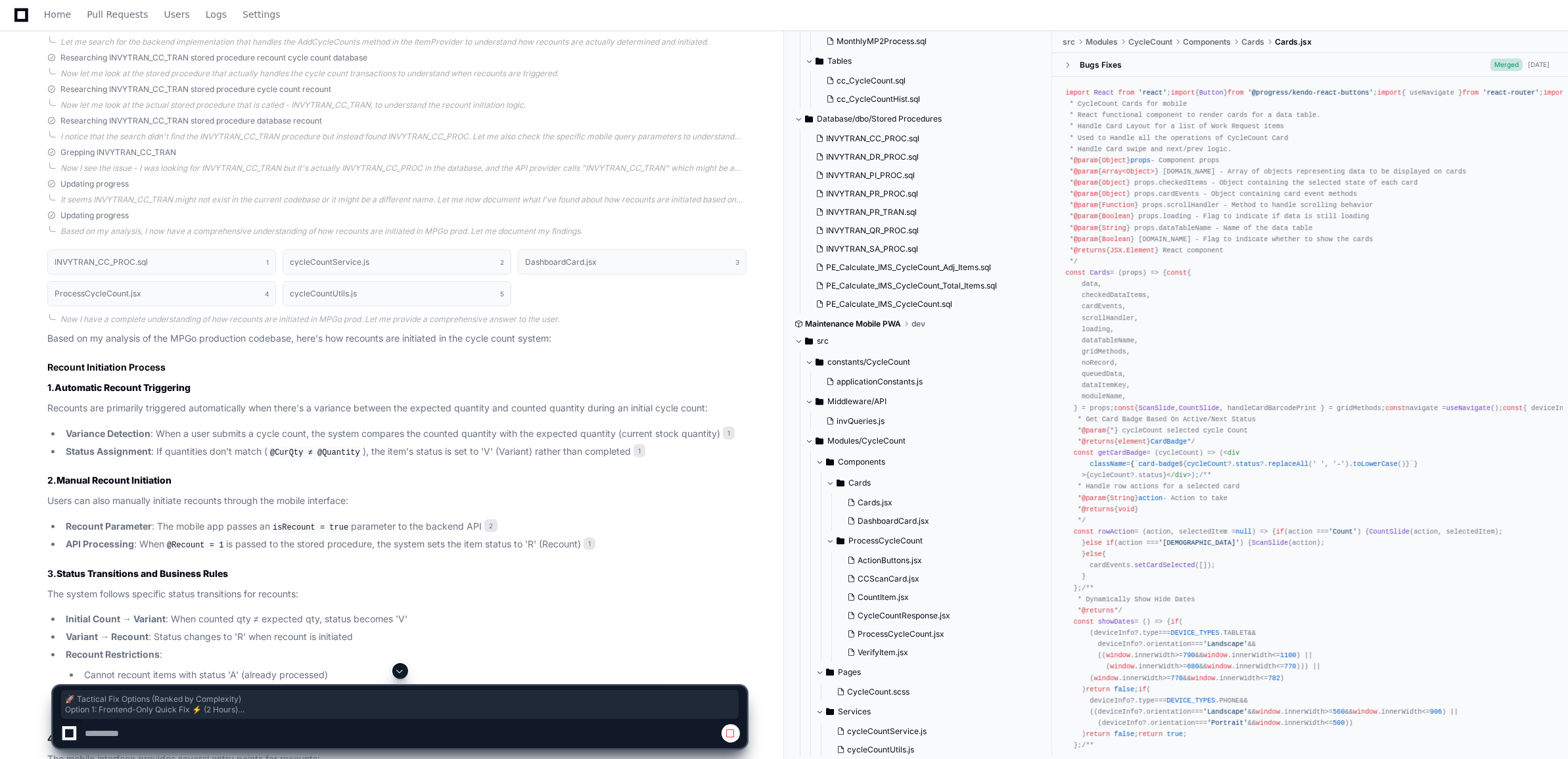
scroll to position [657, 0]
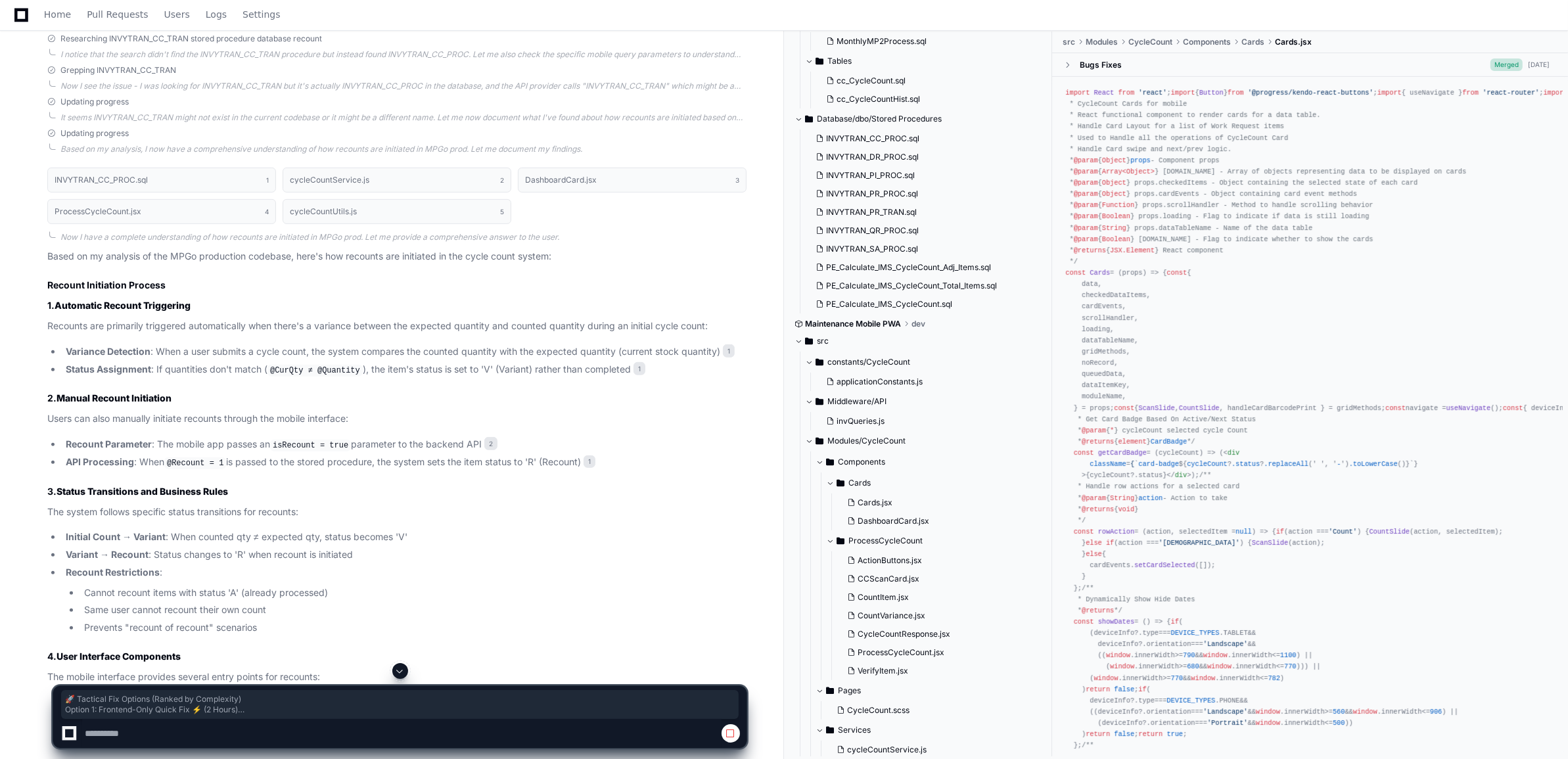
click at [403, 673] on span at bounding box center [400, 670] width 10 height 10
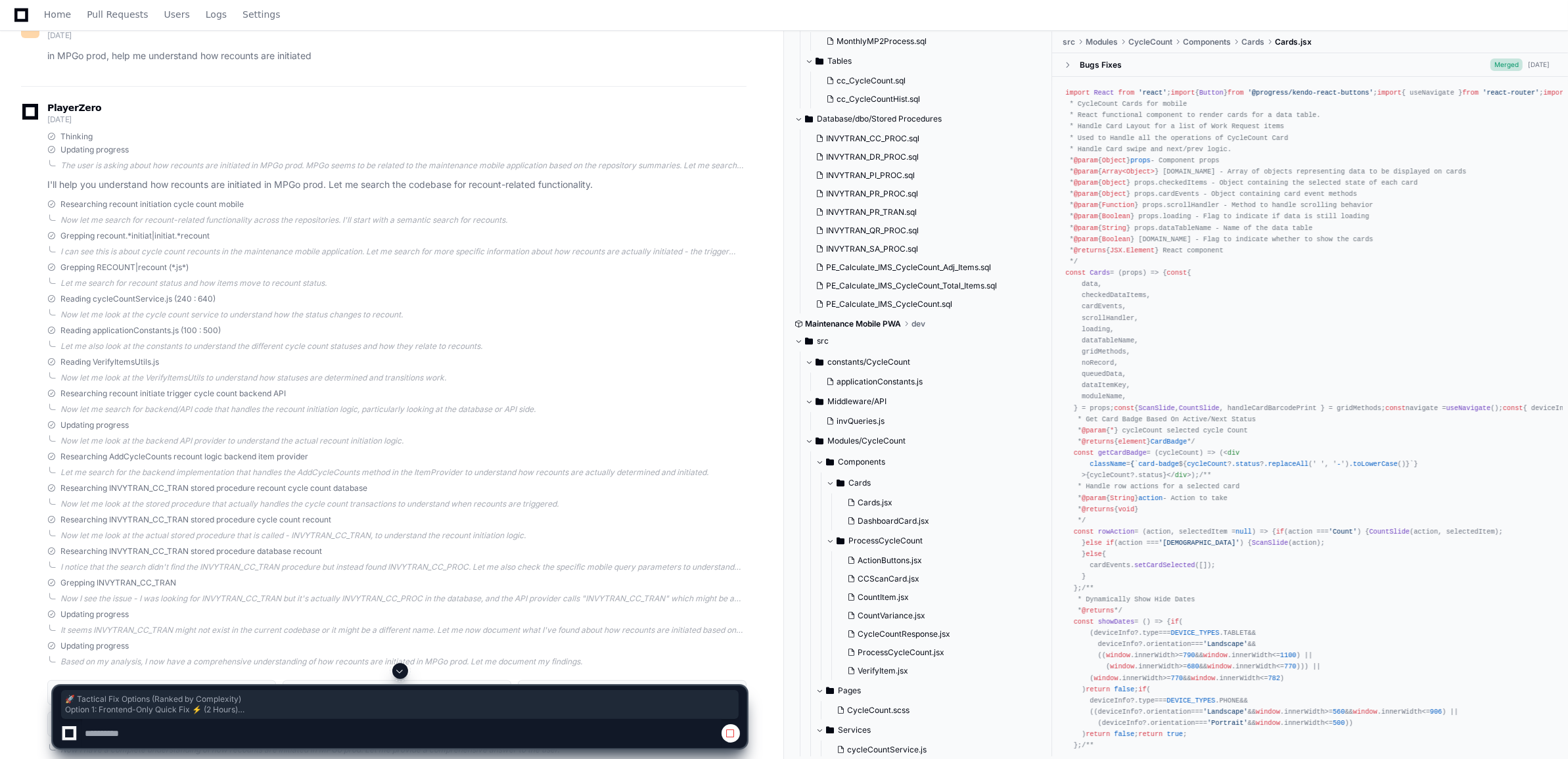
scroll to position [164, 0]
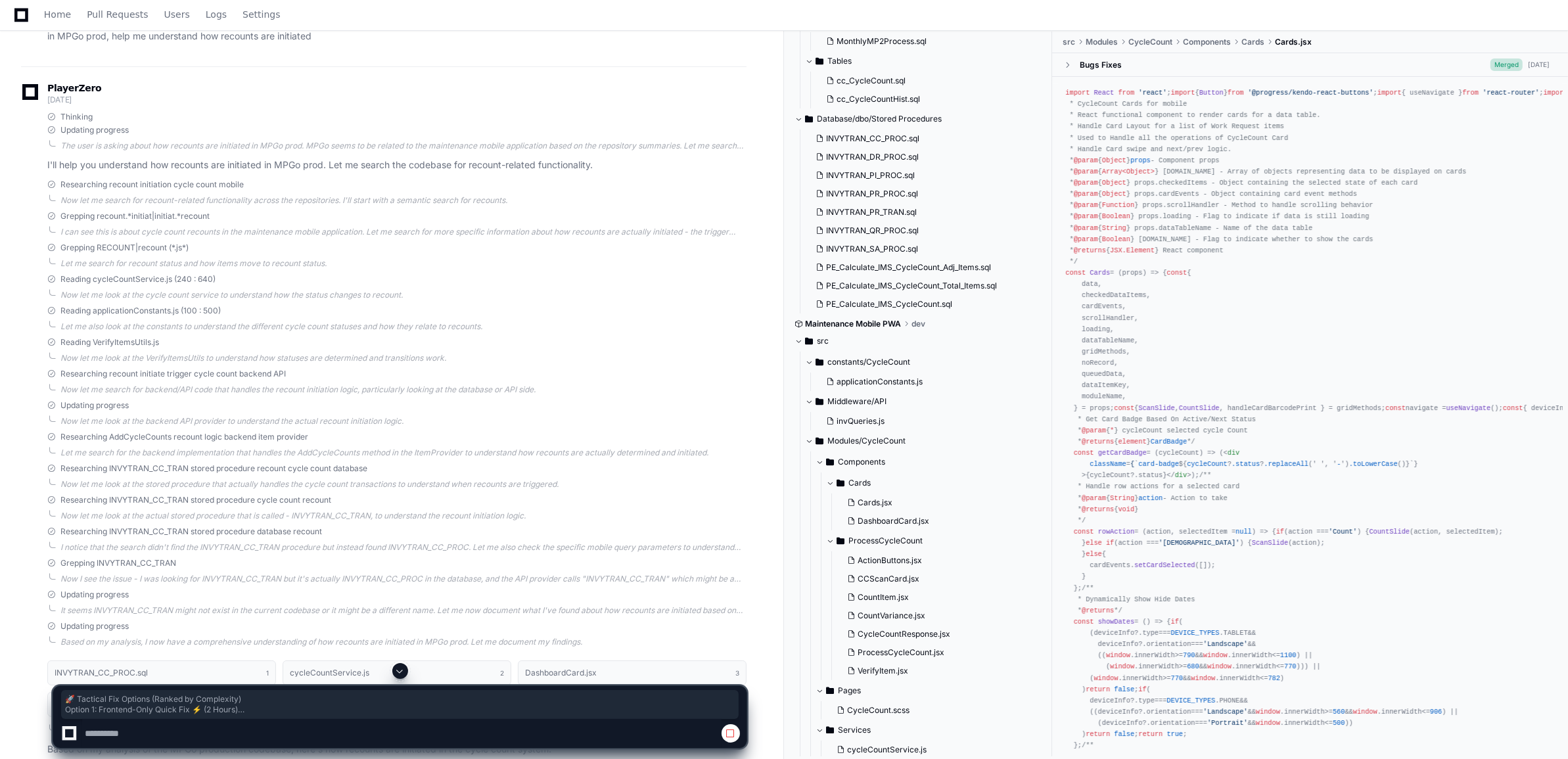
click at [402, 670] on span at bounding box center [400, 670] width 10 height 10
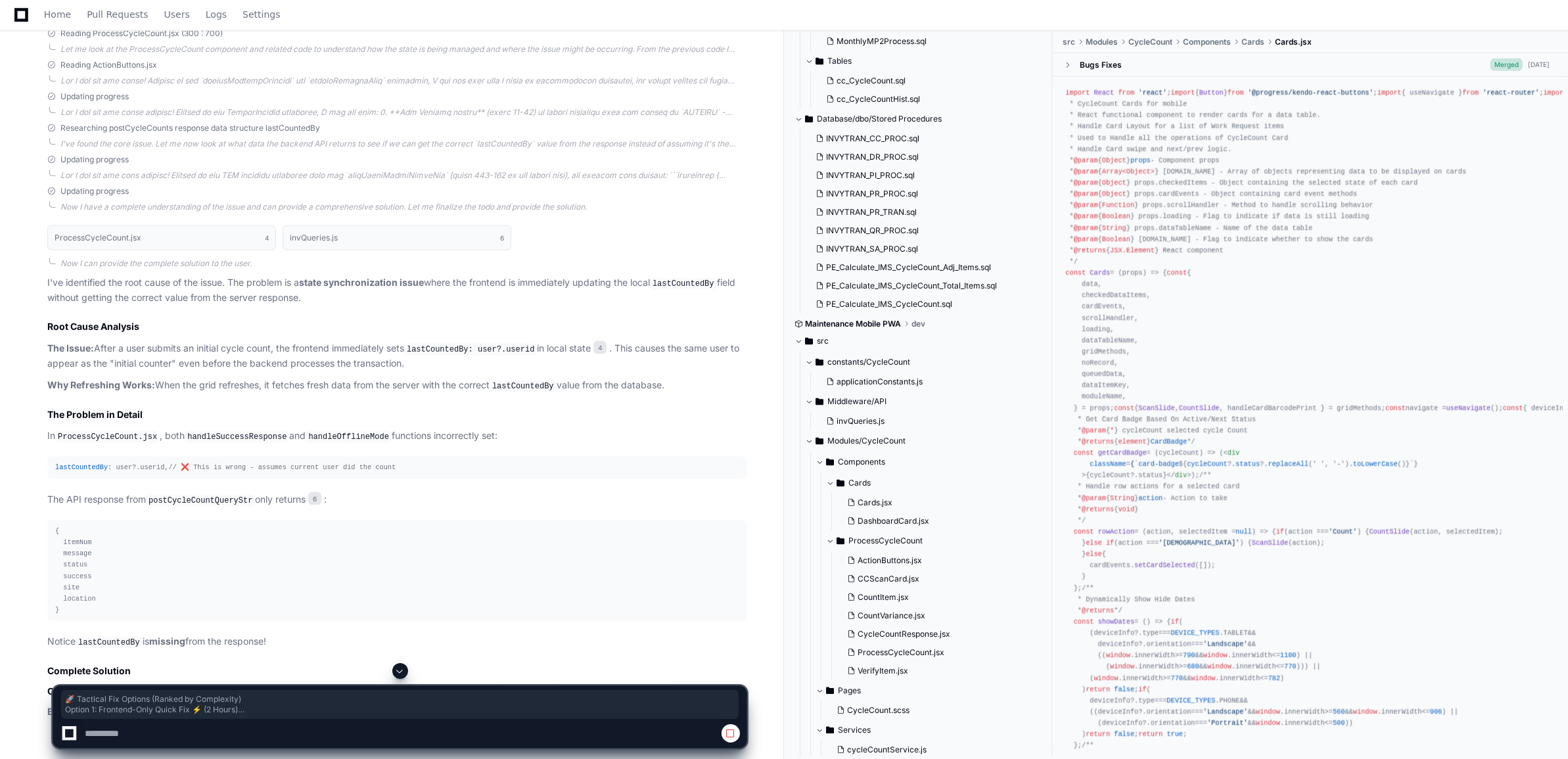
scroll to position [2381, 0]
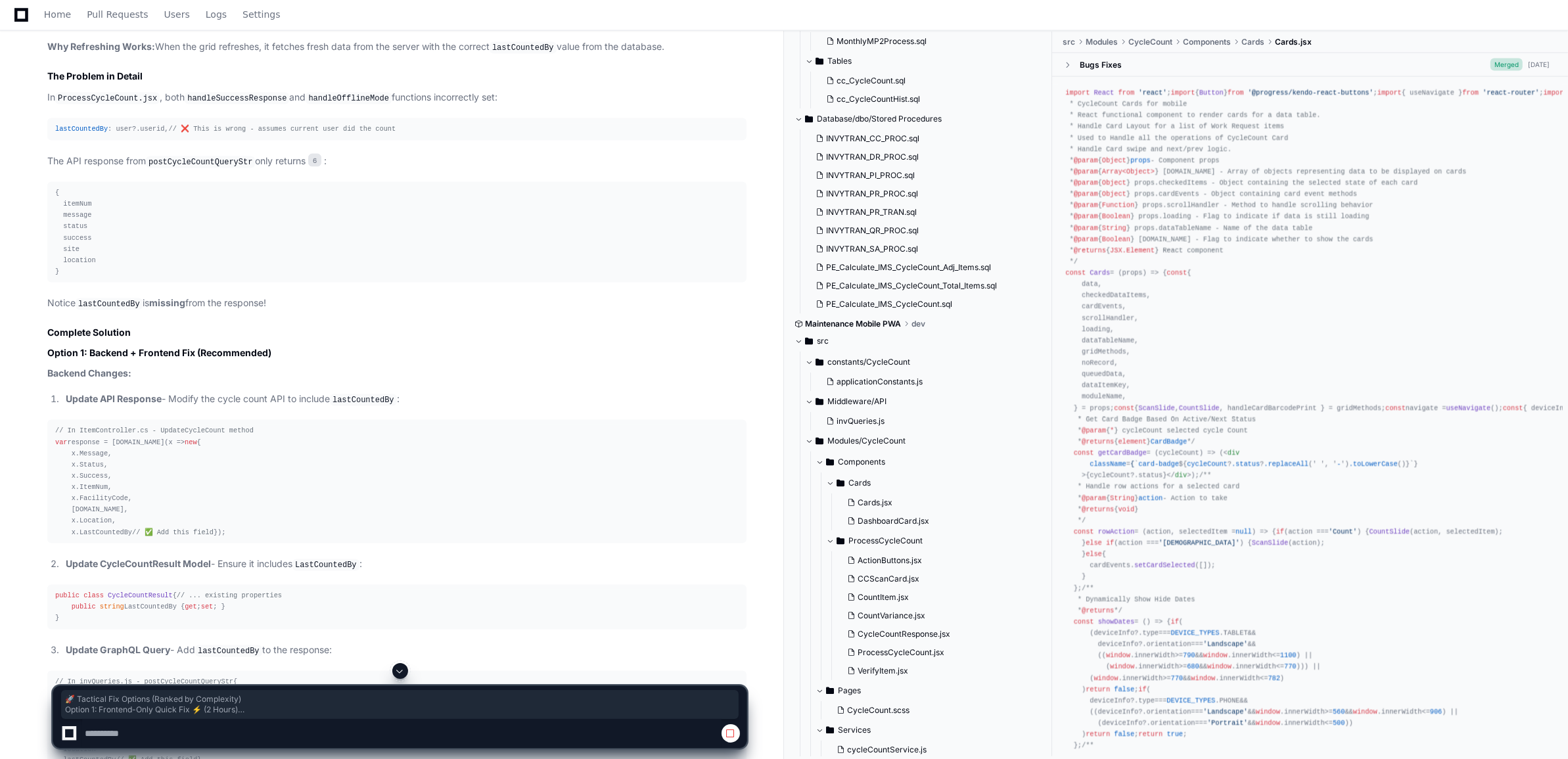
click at [395, 674] on span at bounding box center [400, 670] width 10 height 10
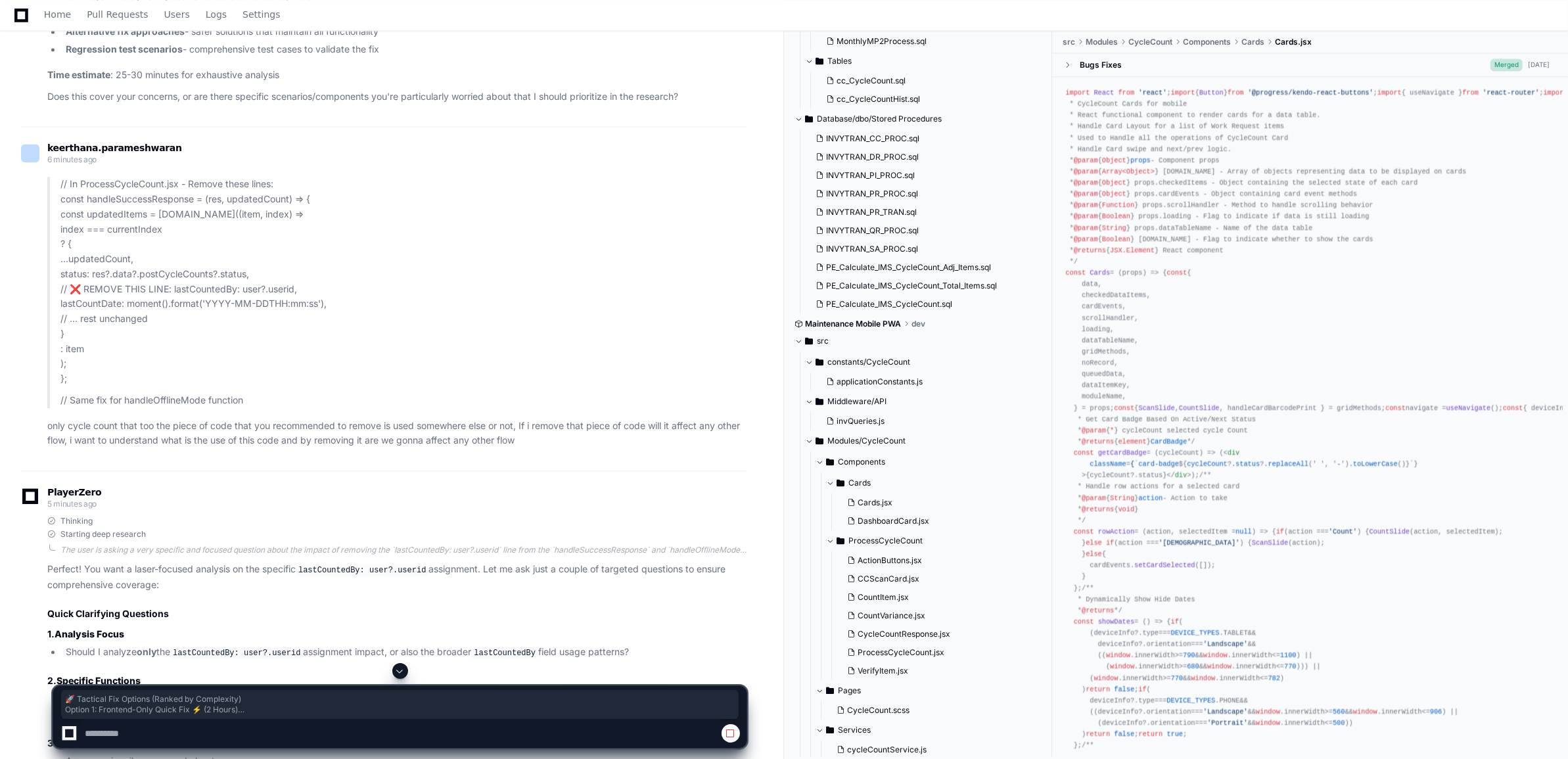
scroll to position [12321, 0]
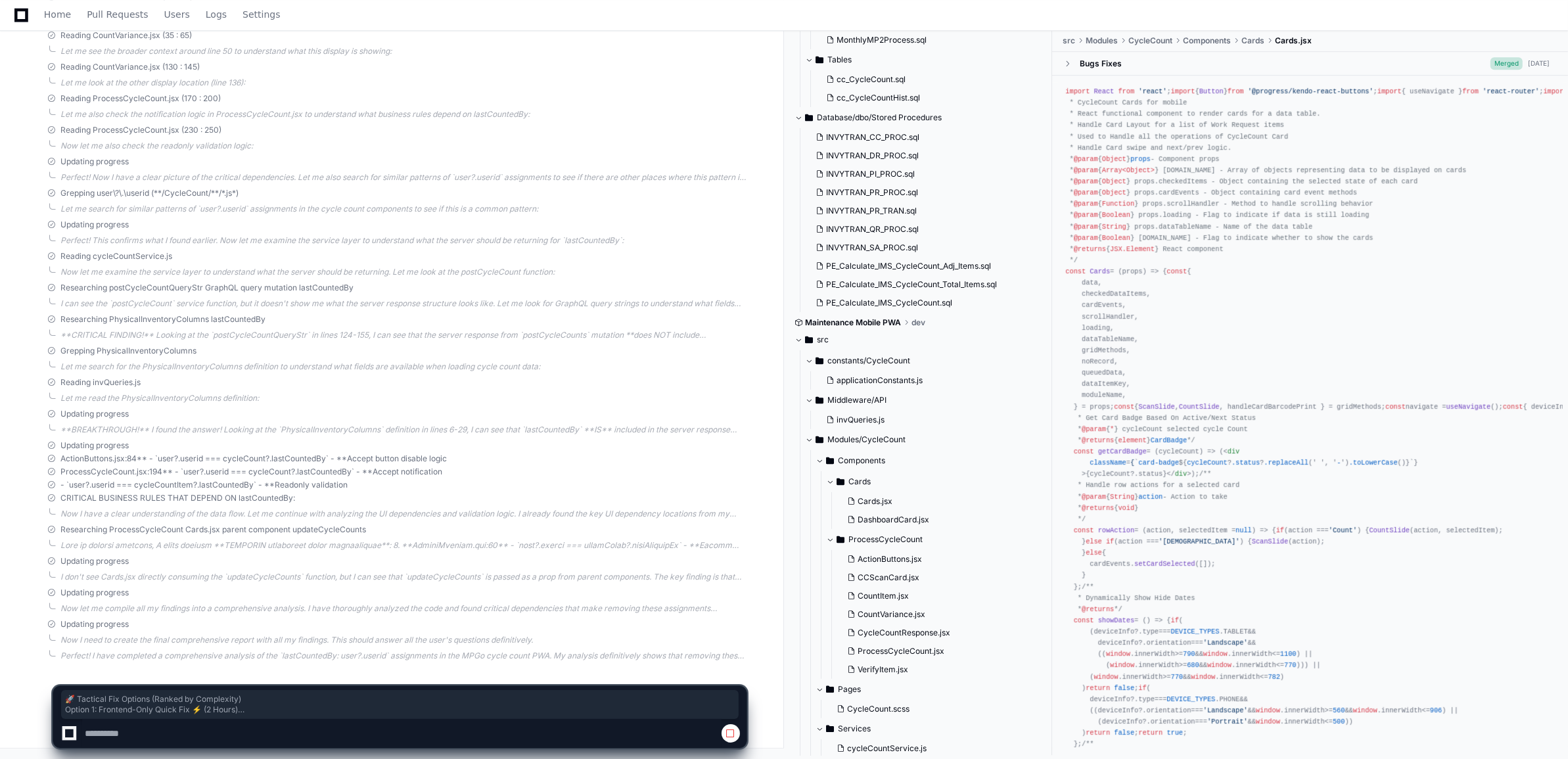
select select "*********"
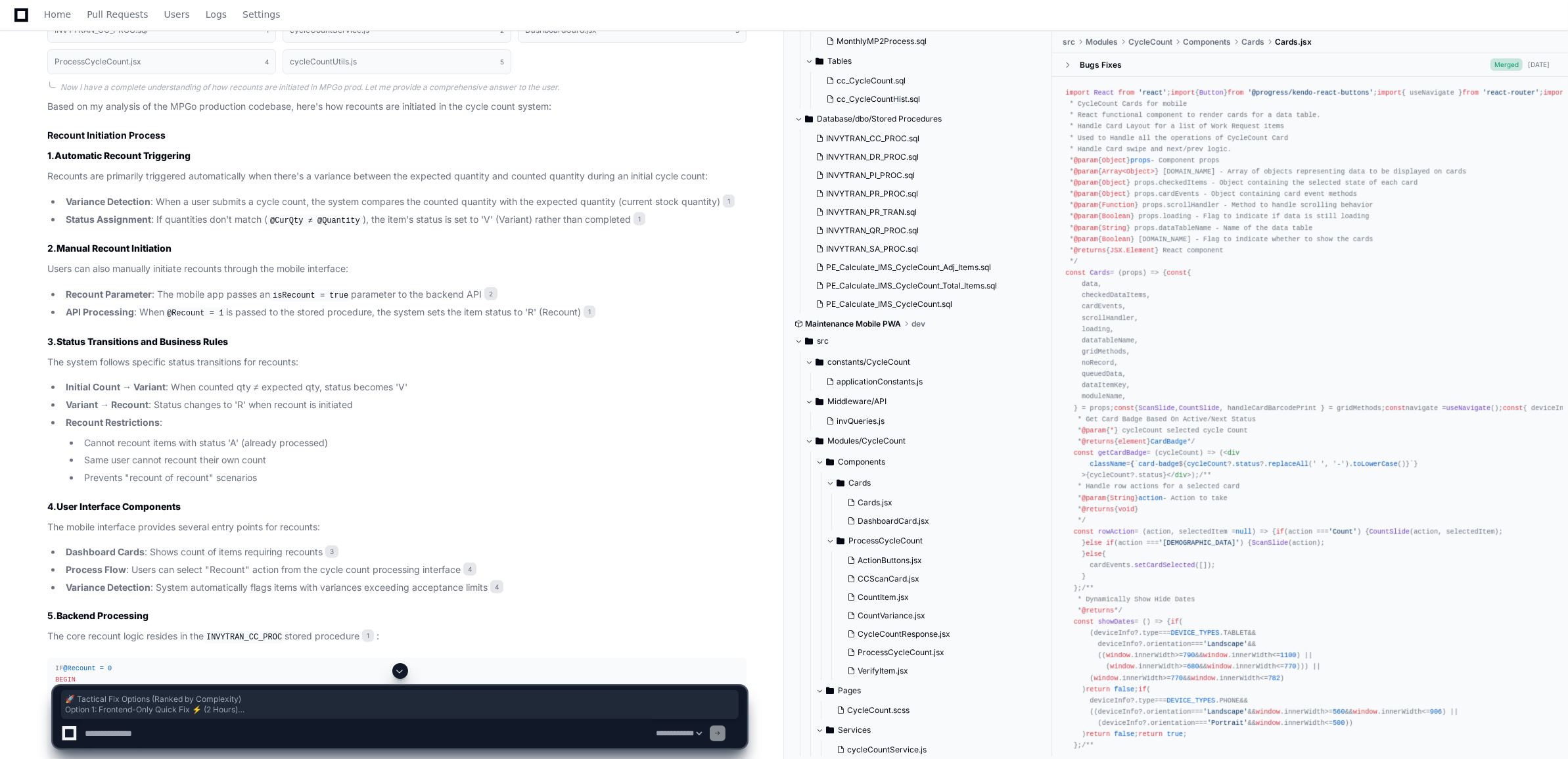
scroll to position [1068, 0]
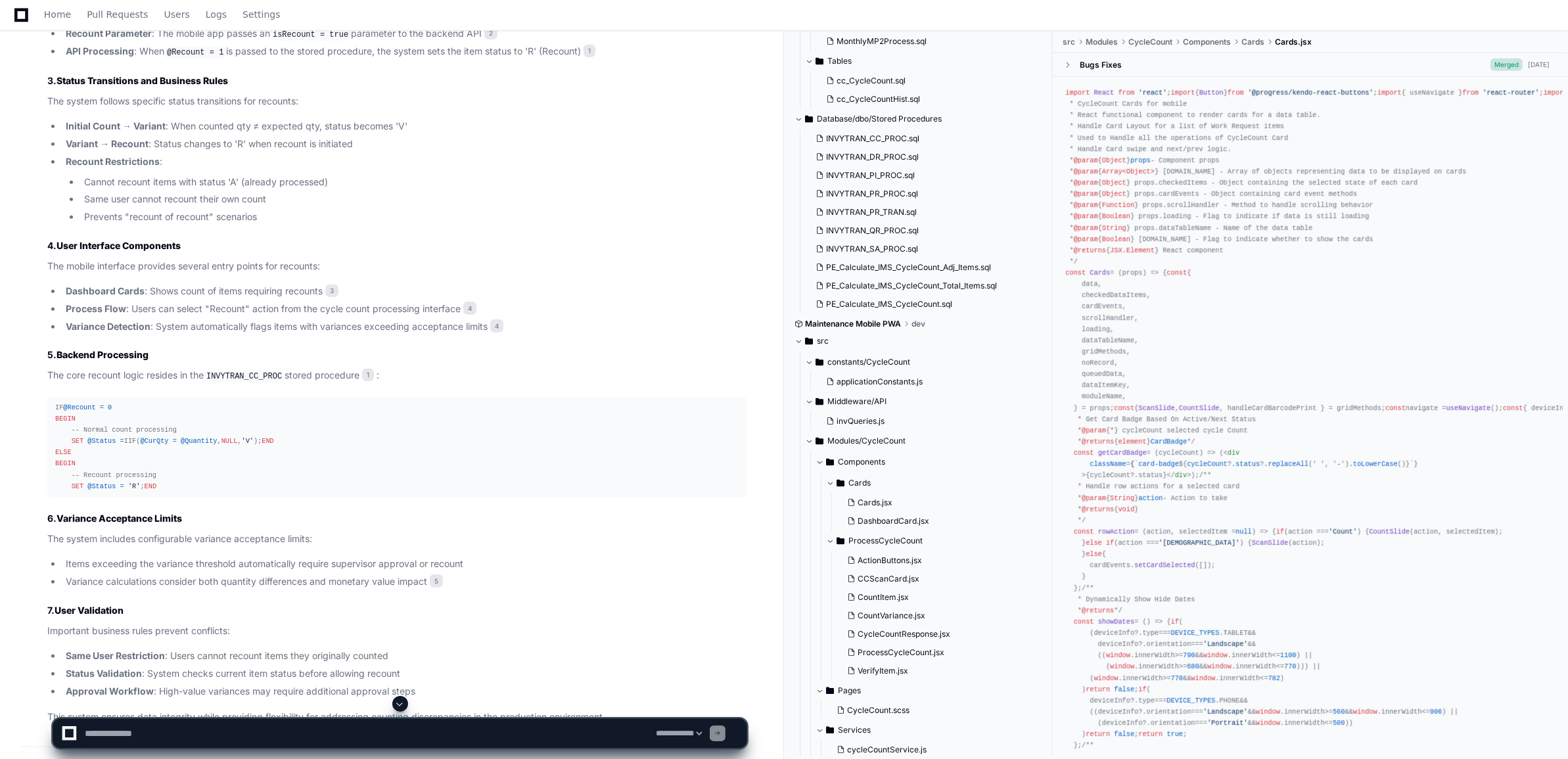
click at [403, 699] on span at bounding box center [400, 703] width 10 height 10
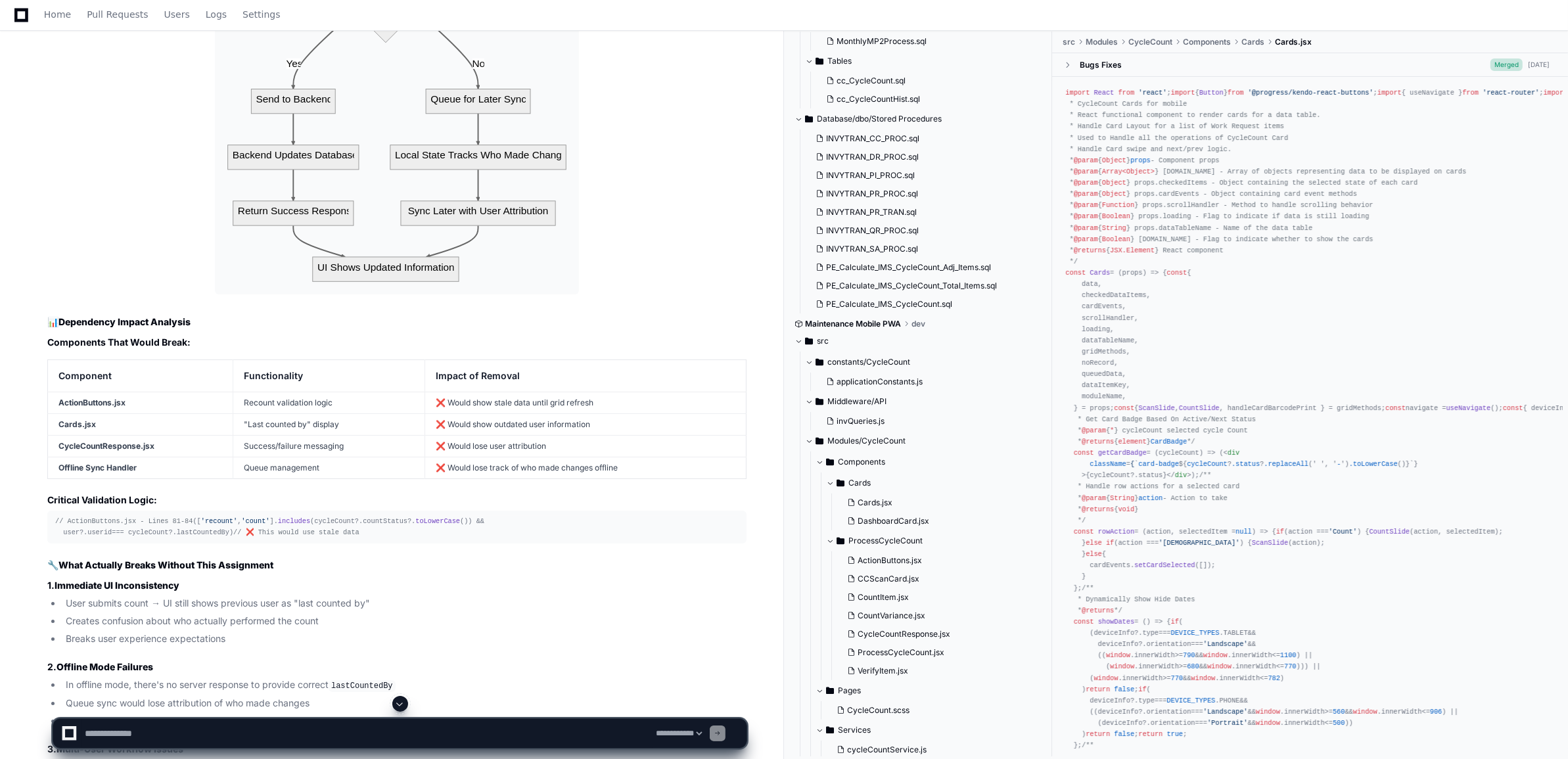
scroll to position [12657, 0]
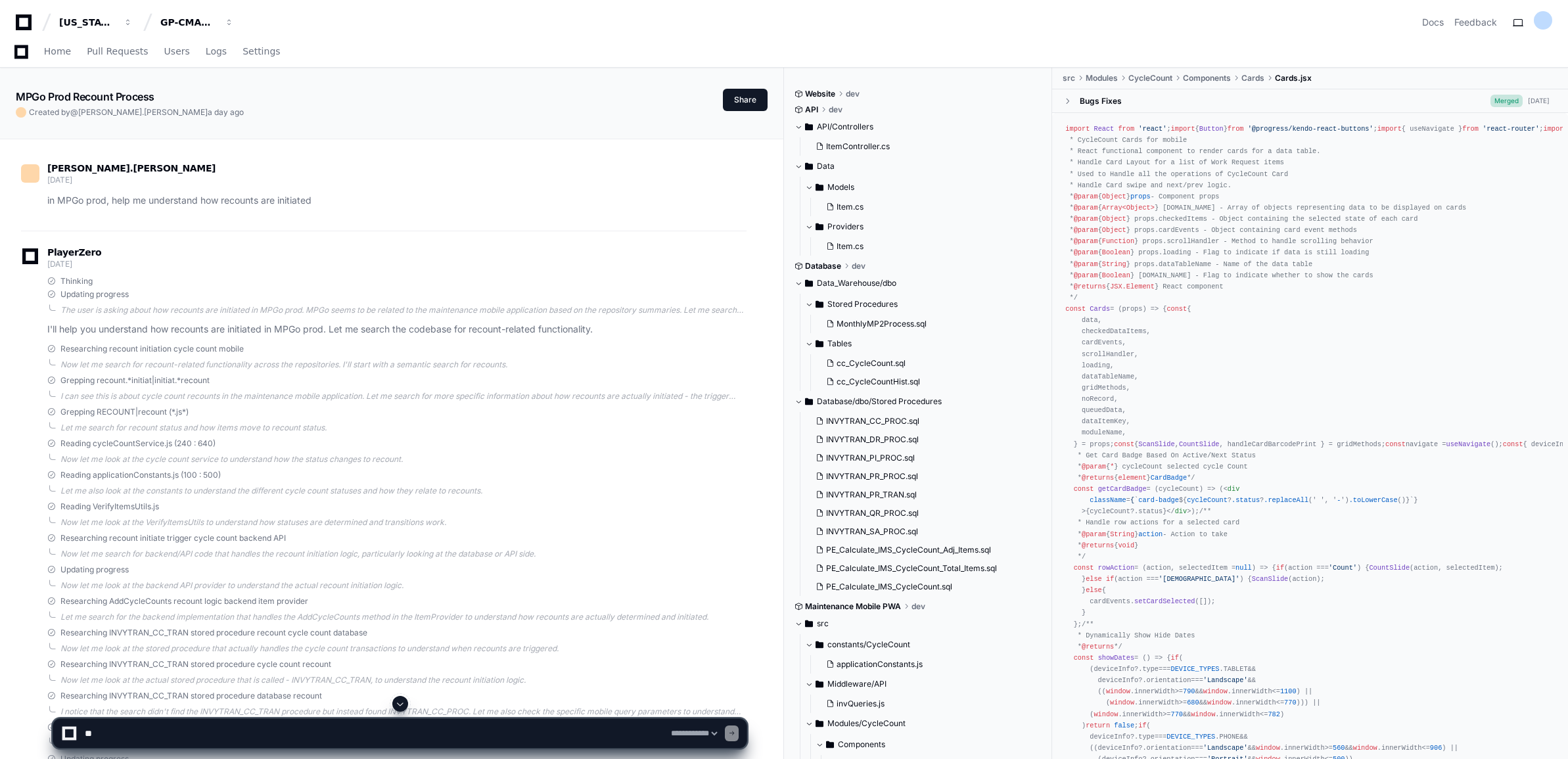
select select "*********"
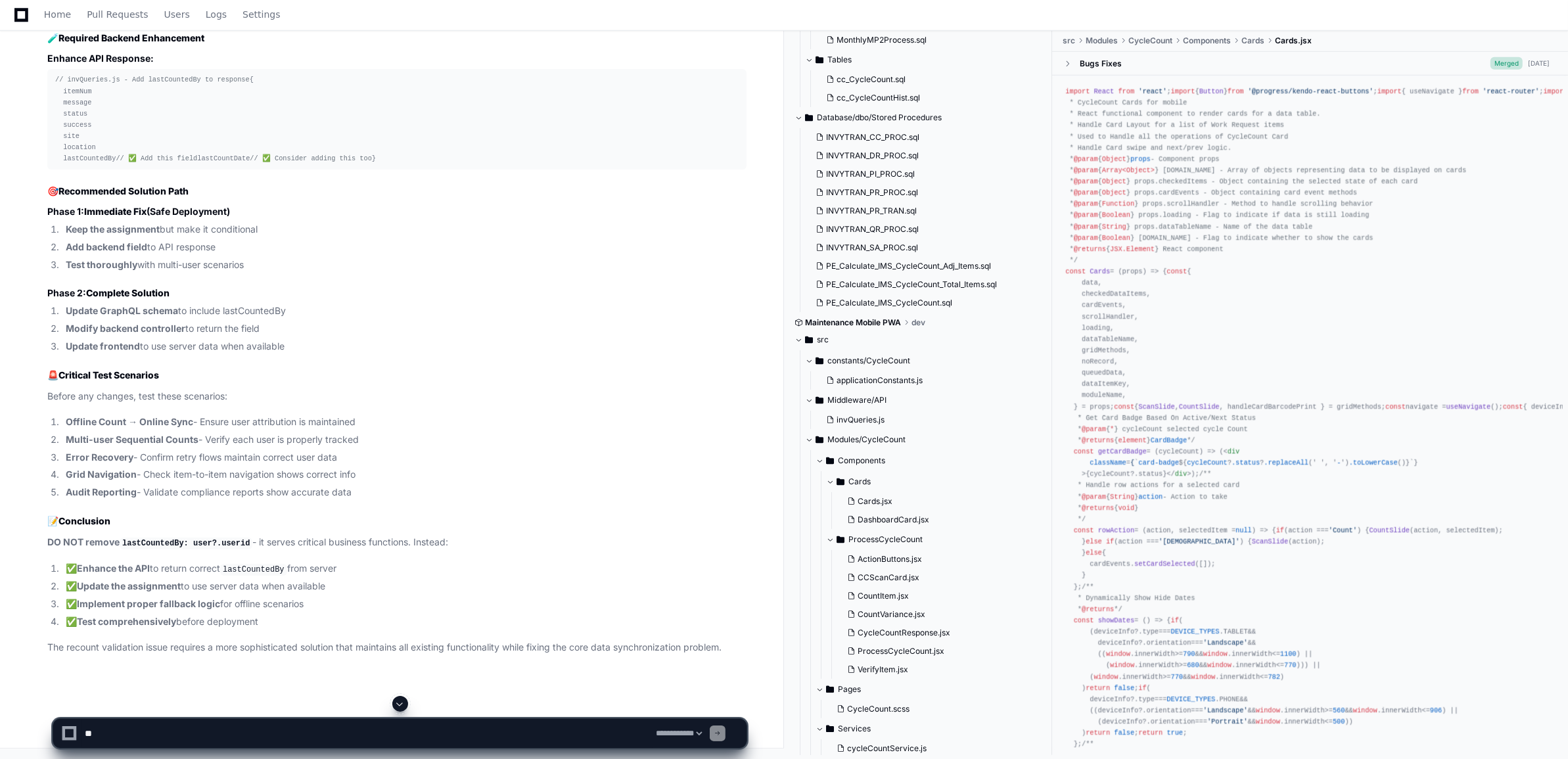
scroll to position [14560, 0]
